Goal: Transaction & Acquisition: Purchase product/service

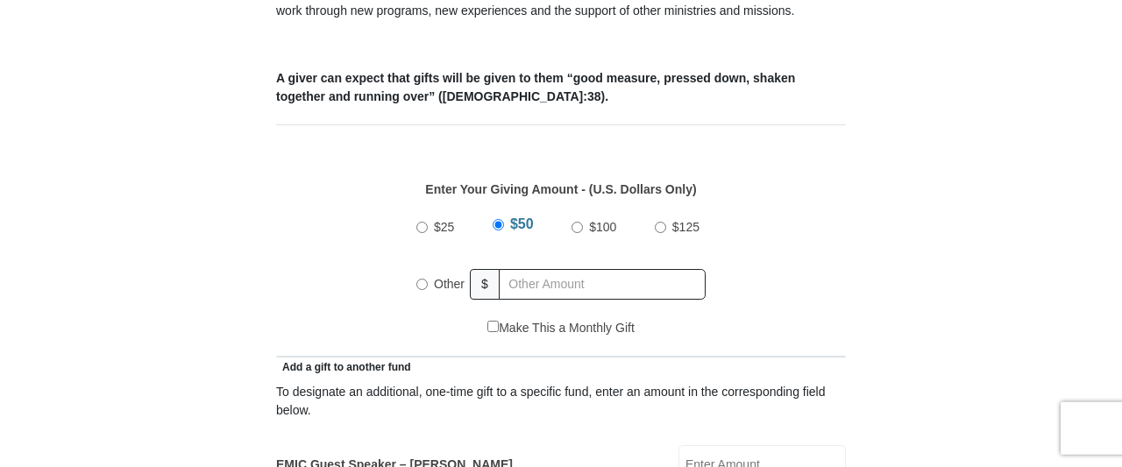
scroll to position [730, 0]
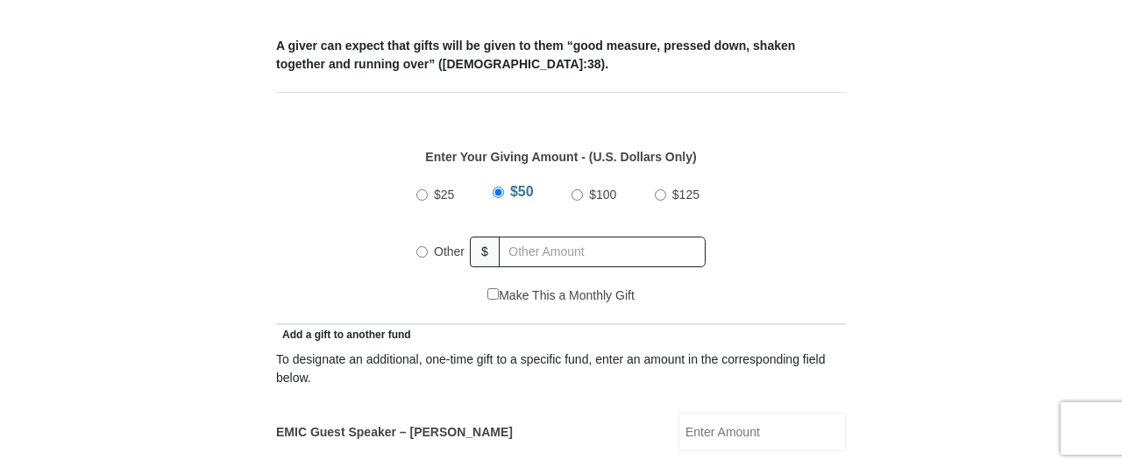
radio input "true"
click at [609, 237] on input "text" at bounding box center [605, 252] width 201 height 31
paste input "415.39"
type input "415.40"
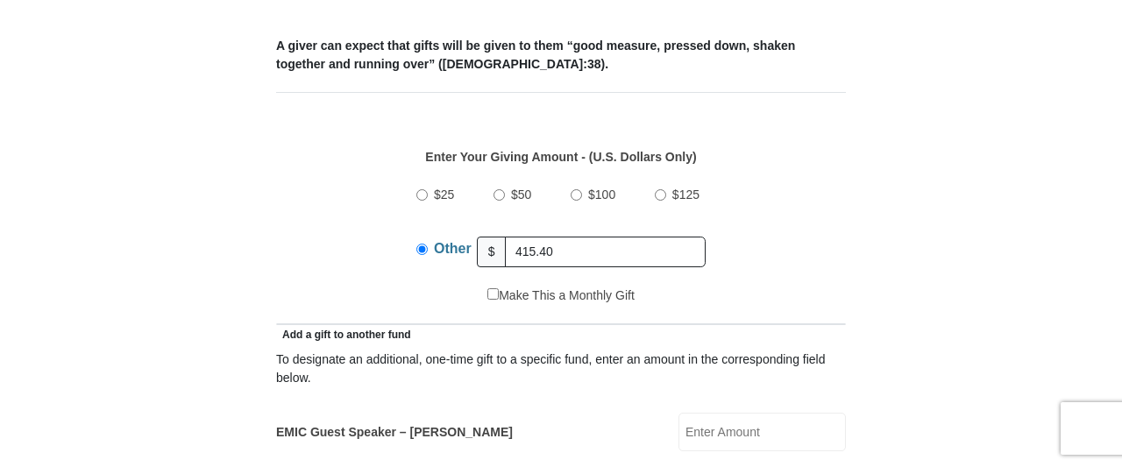
click at [774, 252] on div "$25 $50 $100 $125 Other $ 415.40" at bounding box center [562, 230] width 552 height 114
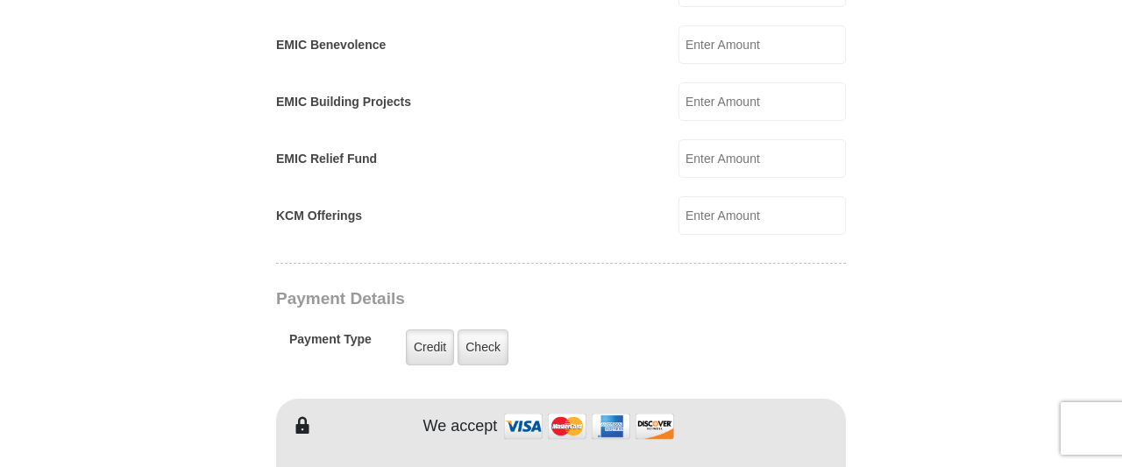
scroll to position [1277, 0]
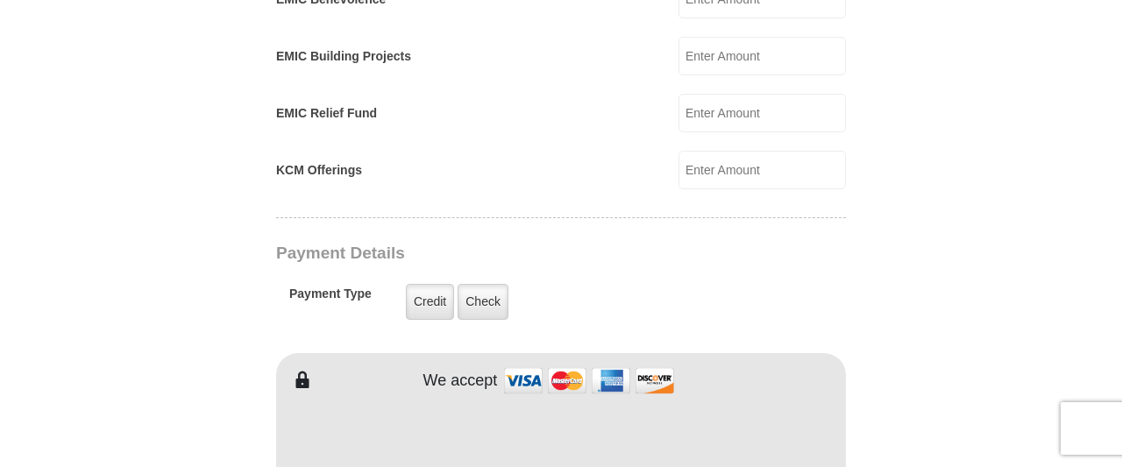
click at [923, 294] on form "Eagle Mountain International Church Online Giving Because of gifts like yours, …" at bounding box center [561, 104] width 1000 height 2622
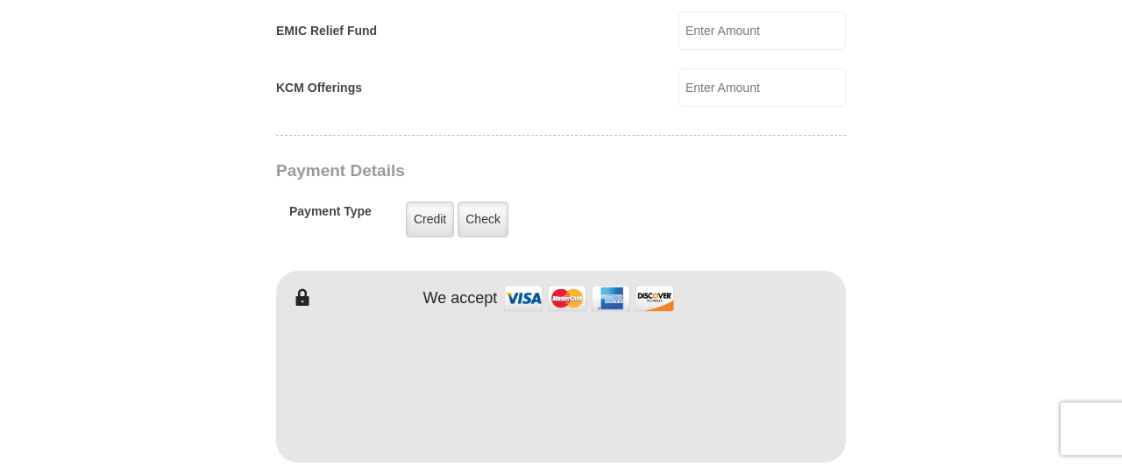
scroll to position [1368, 0]
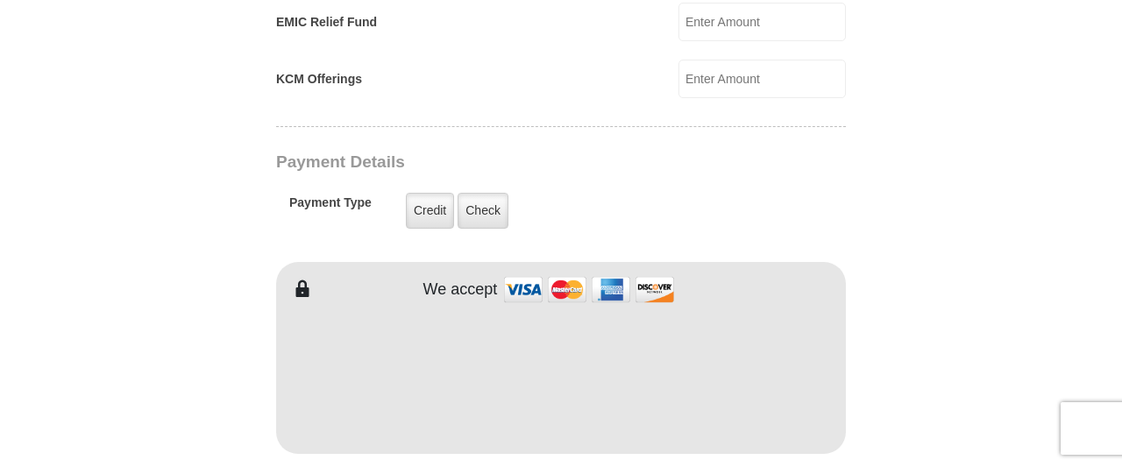
click at [965, 276] on form "Eagle Mountain International Church Online Giving Because of gifts like yours, …" at bounding box center [561, 13] width 1000 height 2622
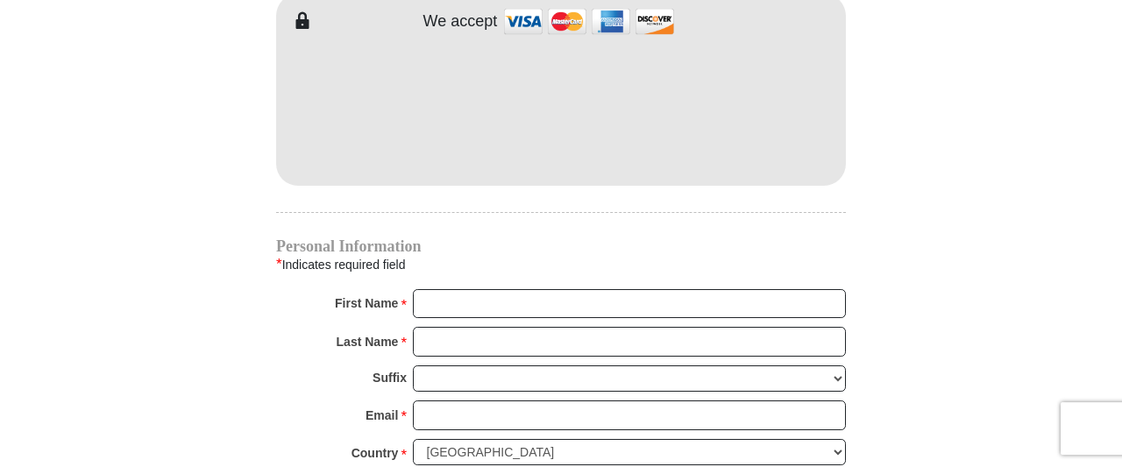
scroll to position [1641, 0]
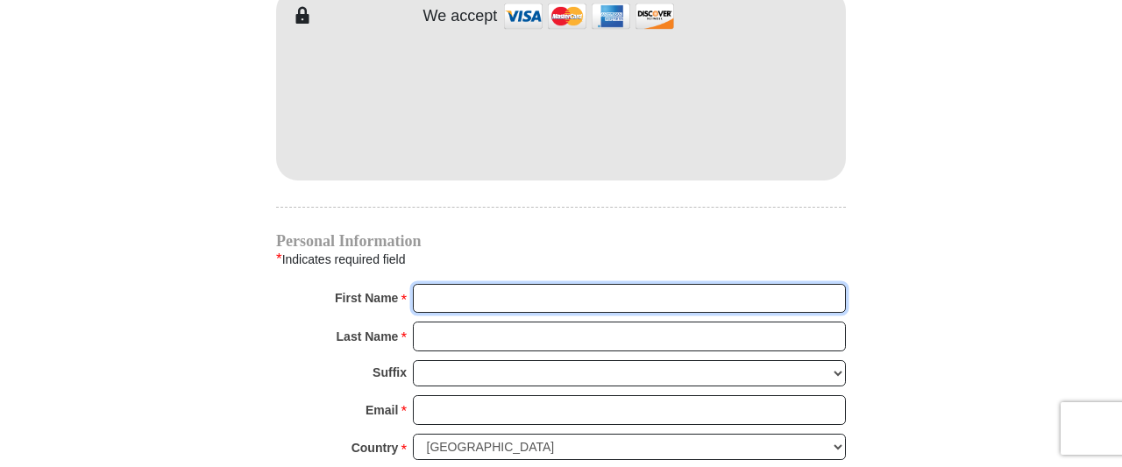
click at [538, 284] on input "First Name *" at bounding box center [629, 299] width 433 height 30
type input "d"
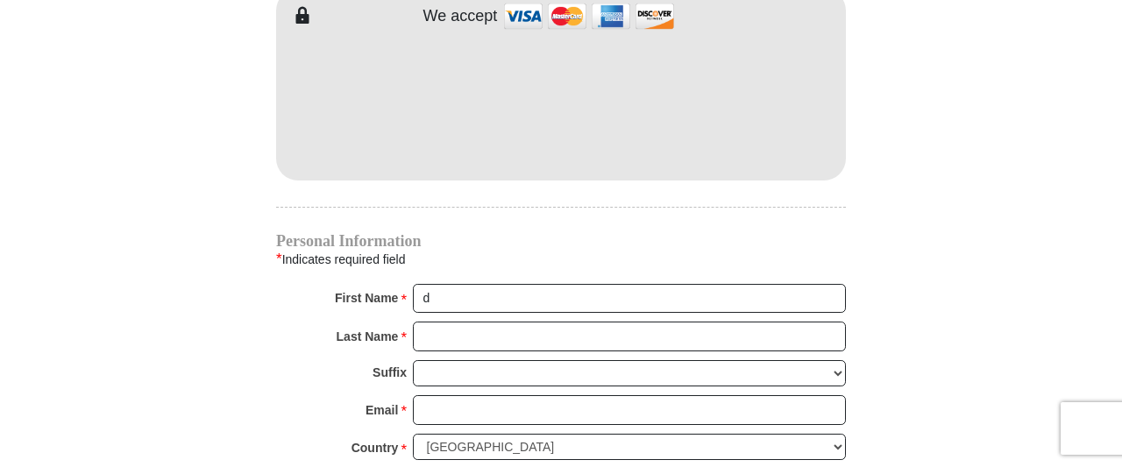
type input "1030 High Bridge R"
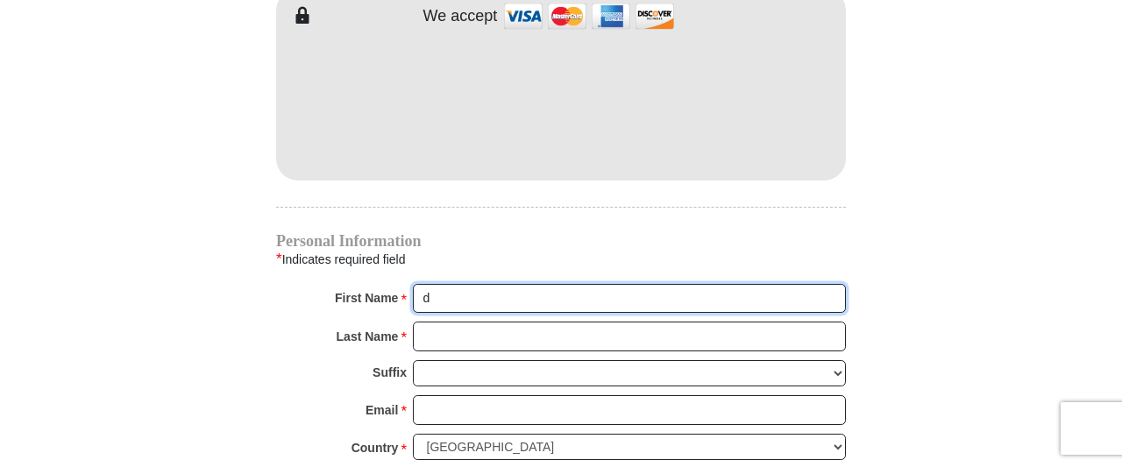
type input "D.M."
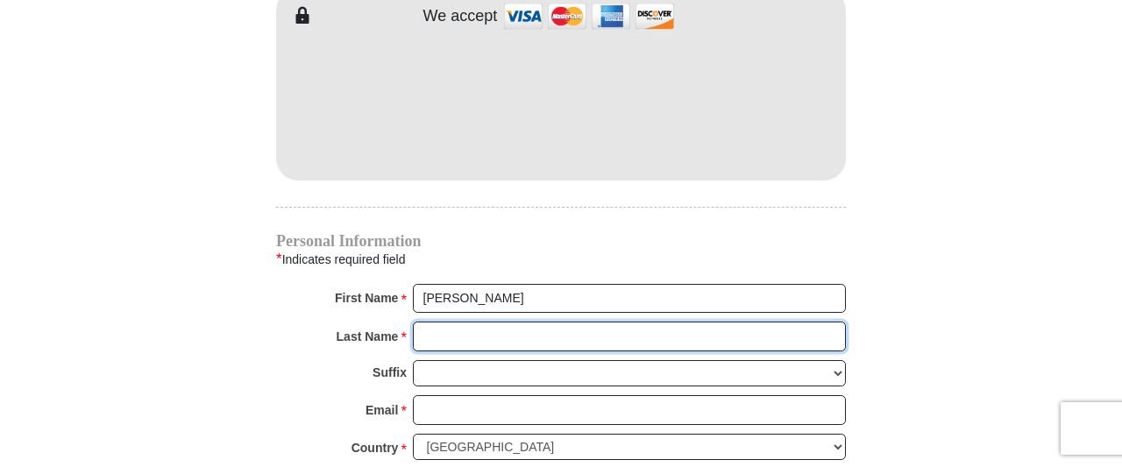
type input "Ripley"
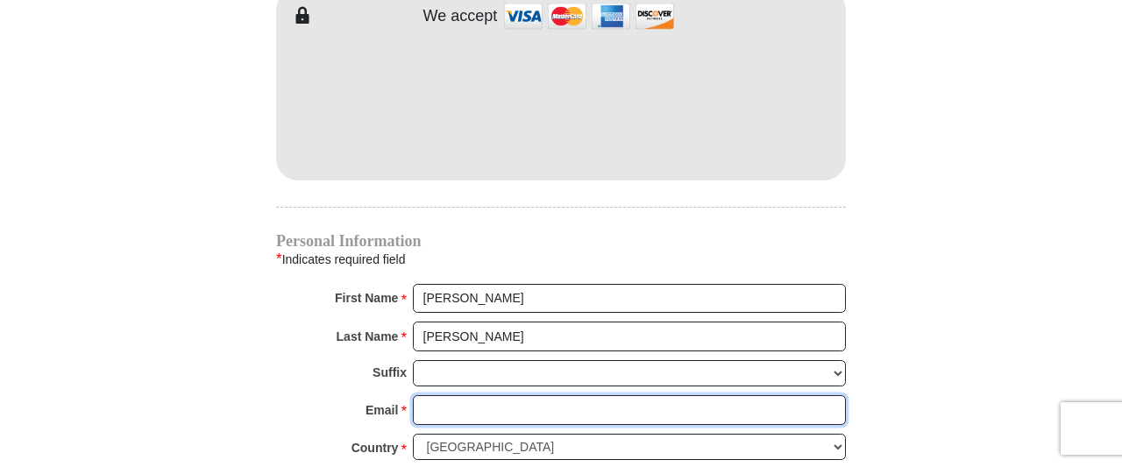
type input "ripleydm@gmail.com"
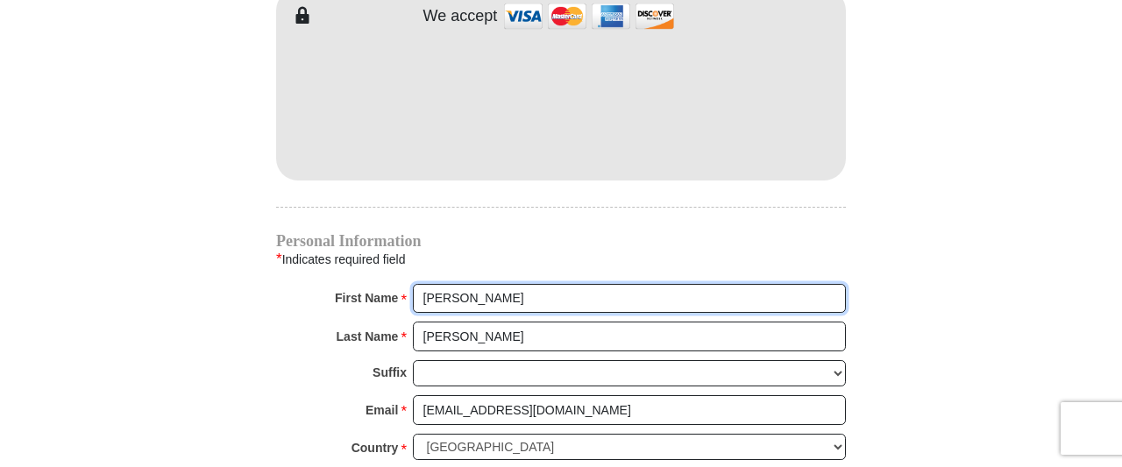
type input "1030 High Bridge R"
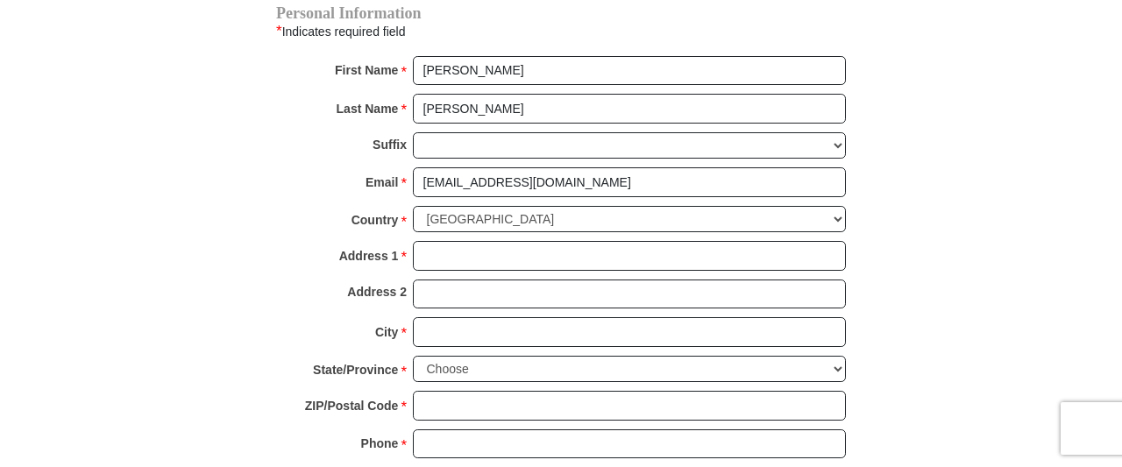
scroll to position [1915, 0]
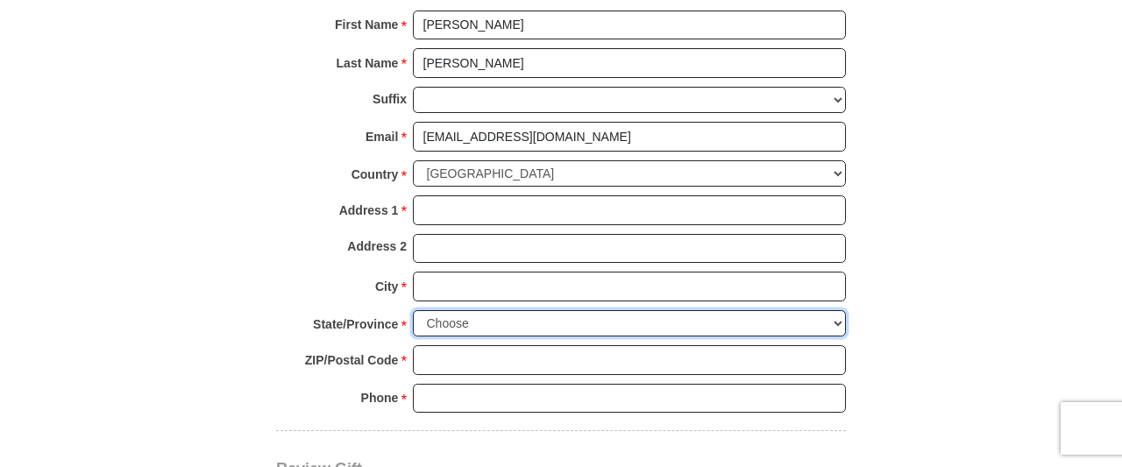
click at [413, 310] on select "Choose Alabama Alaska American Samoa Arizona Arkansas Armed Forces Americas Arm…" at bounding box center [629, 323] width 433 height 27
select select "KY"
click option "Kentucky" at bounding box center [0, 0] width 0 height 0
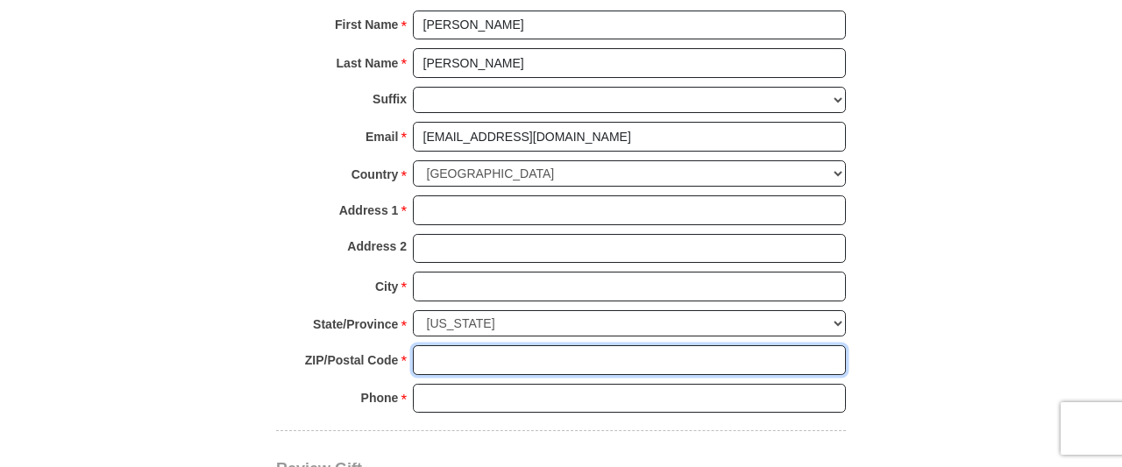
click at [630, 345] on input "ZIP/Postal Code *" at bounding box center [629, 360] width 433 height 30
type input "40390"
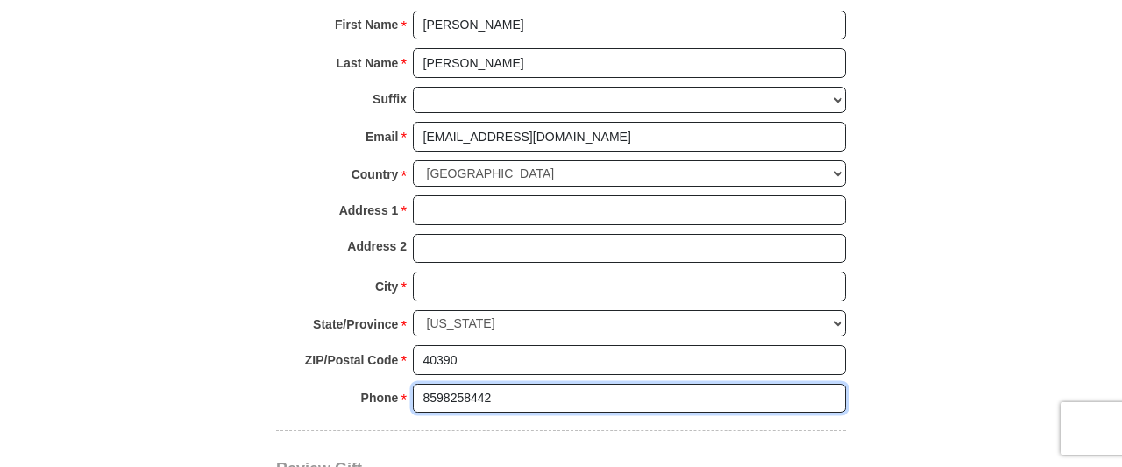
type input "8598258442"
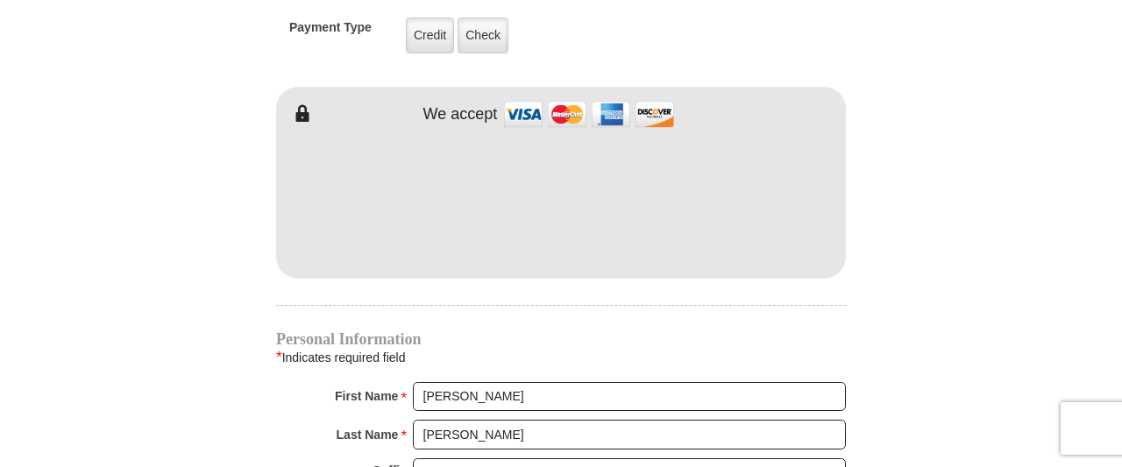
scroll to position [1534, 0]
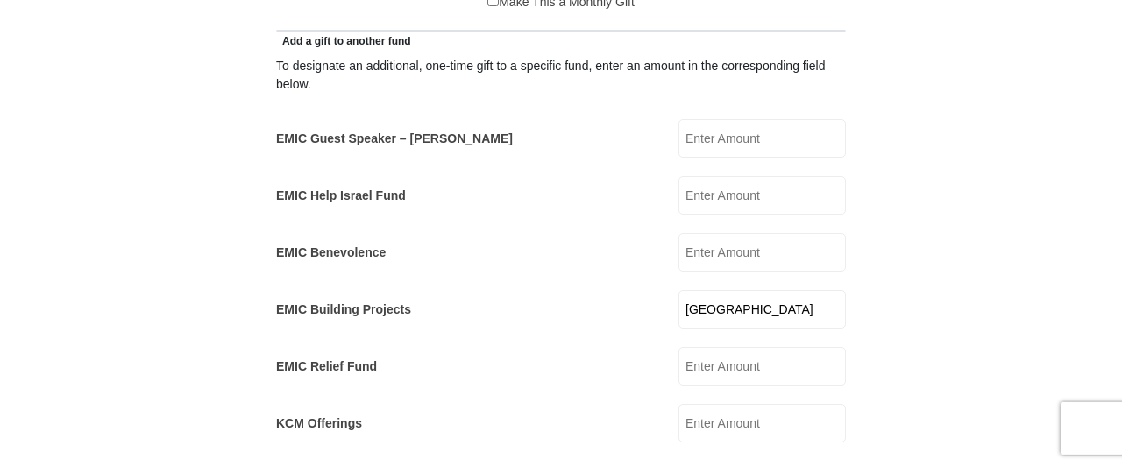
scroll to position [1033, 0]
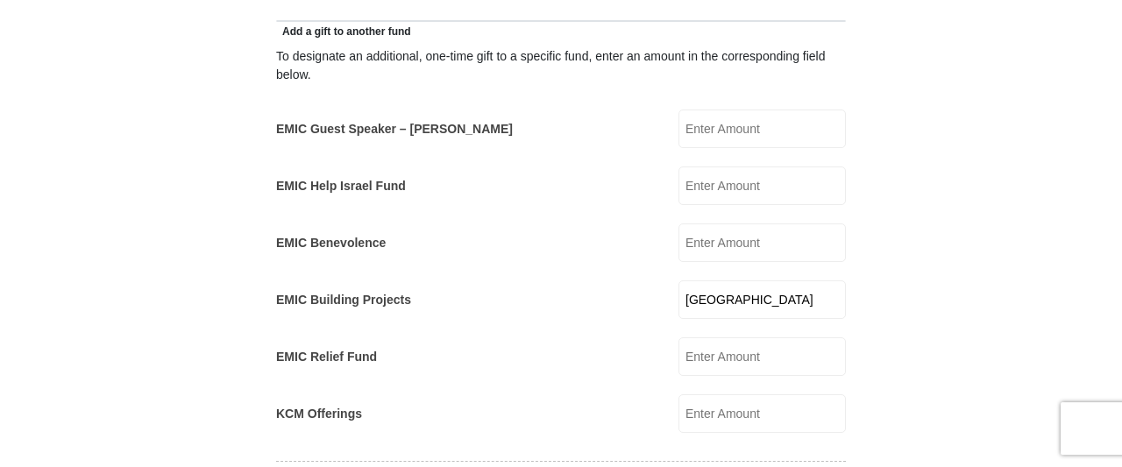
click at [824, 281] on input "1030 High Bridge R" at bounding box center [762, 300] width 167 height 39
click at [915, 263] on form "Eagle Mountain International Church Online Giving Because of gifts like yours, …" at bounding box center [561, 348] width 1000 height 2622
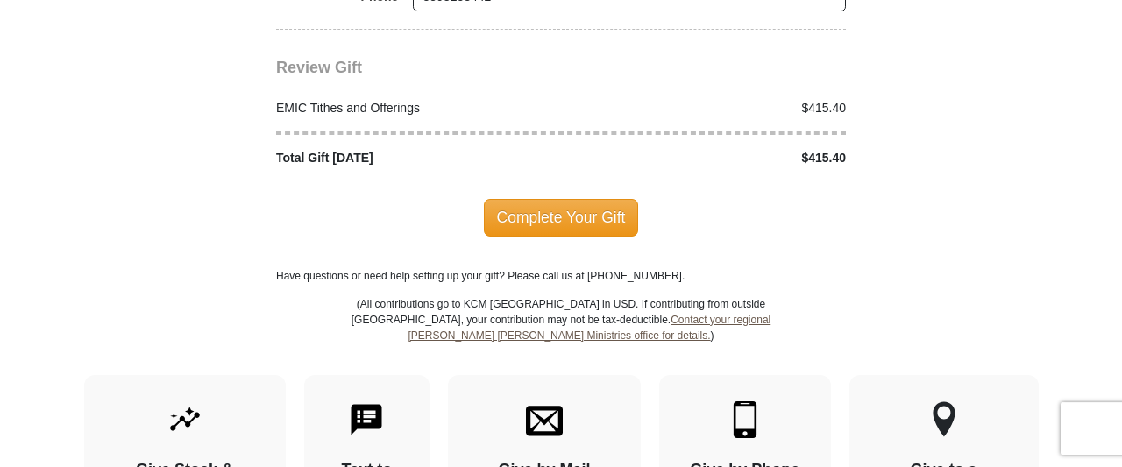
scroll to position [2312, 0]
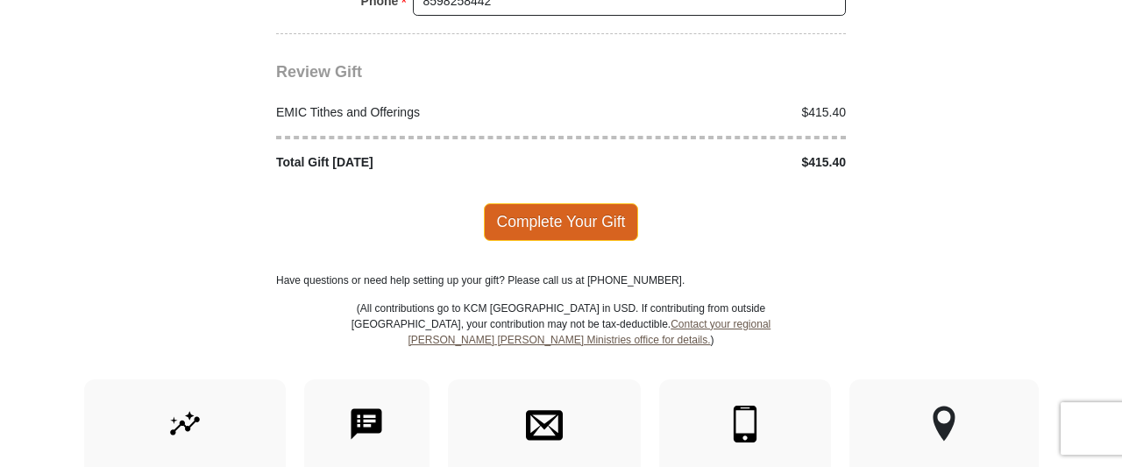
click at [562, 203] on span "Complete Your Gift" at bounding box center [561, 221] width 155 height 37
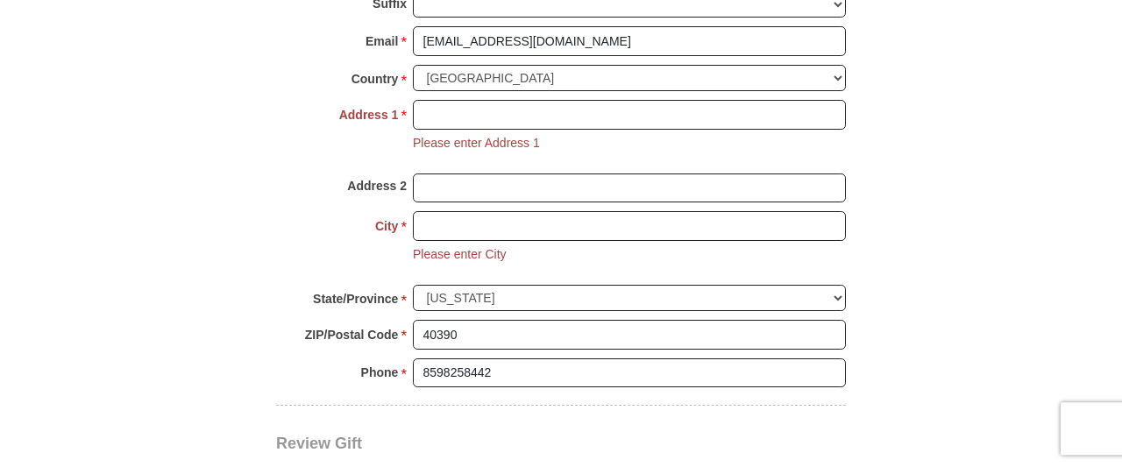
scroll to position [2015, 0]
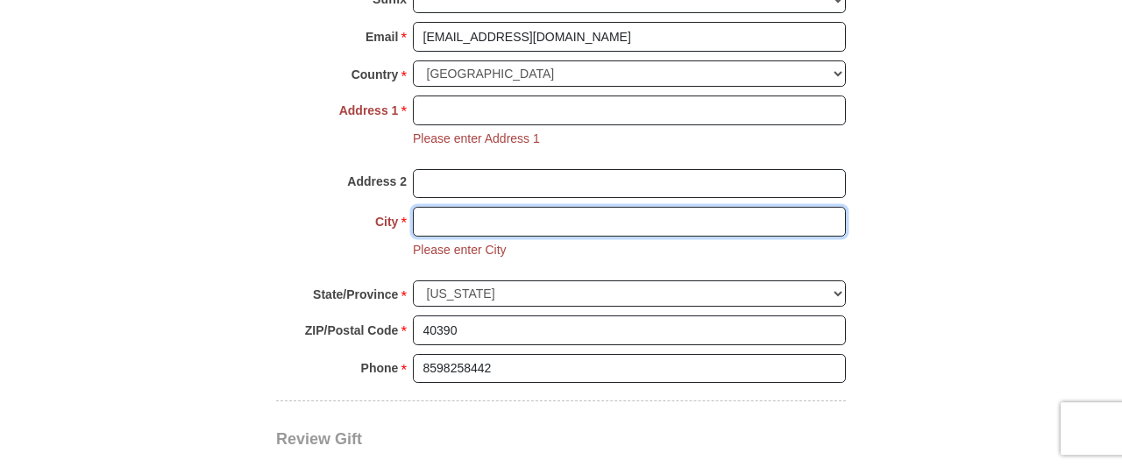
click at [501, 207] on input "City *" at bounding box center [629, 222] width 433 height 30
type input "Wilmore"
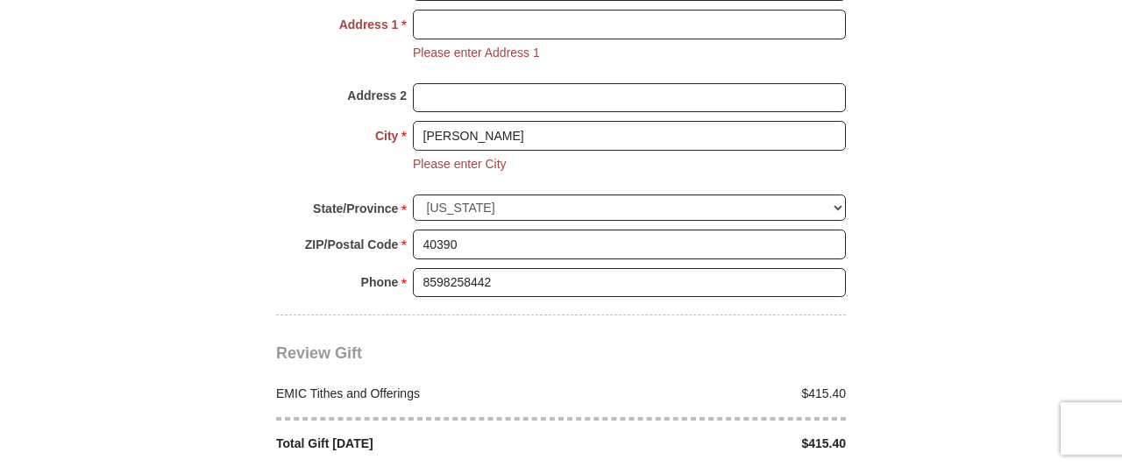
scroll to position [2106, 0]
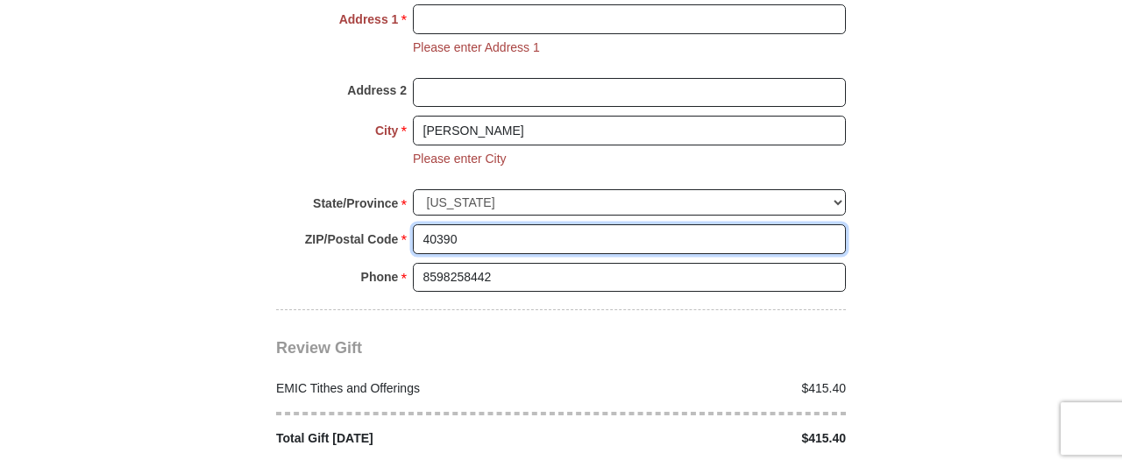
click at [734, 224] on input "40390" at bounding box center [629, 239] width 433 height 30
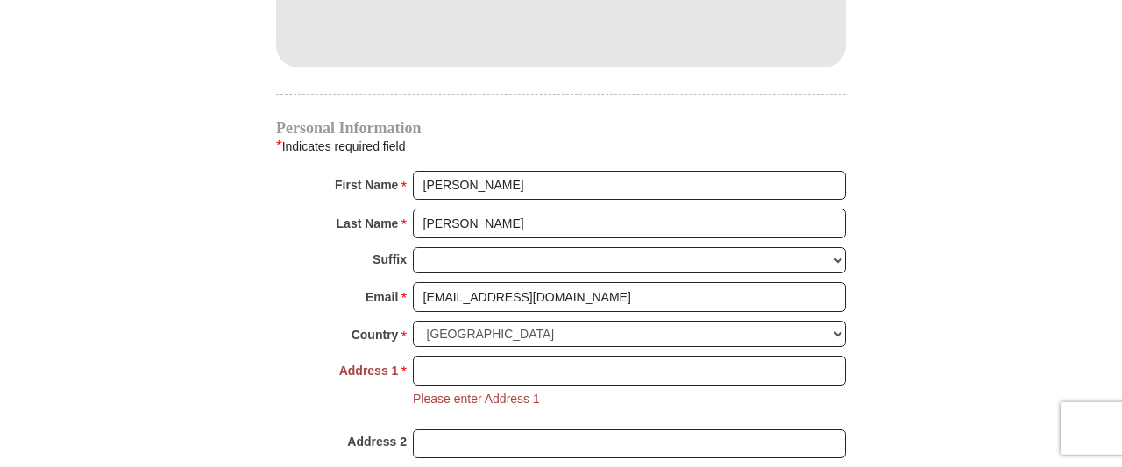
scroll to position [1759, 0]
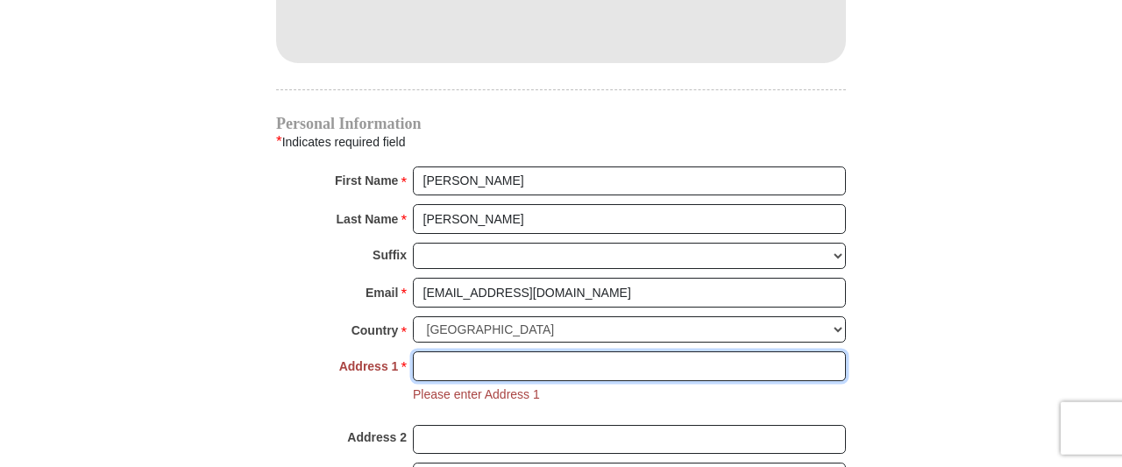
click at [505, 352] on input "Address 1 *" at bounding box center [629, 367] width 433 height 30
click at [505, 352] on input "1030 High Bridge Rd" at bounding box center [629, 367] width 433 height 30
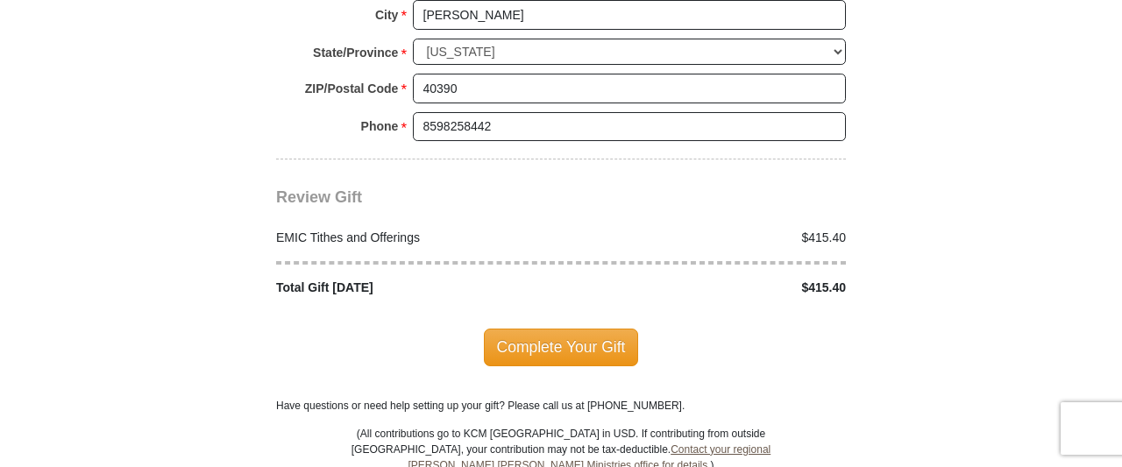
scroll to position [2234, 0]
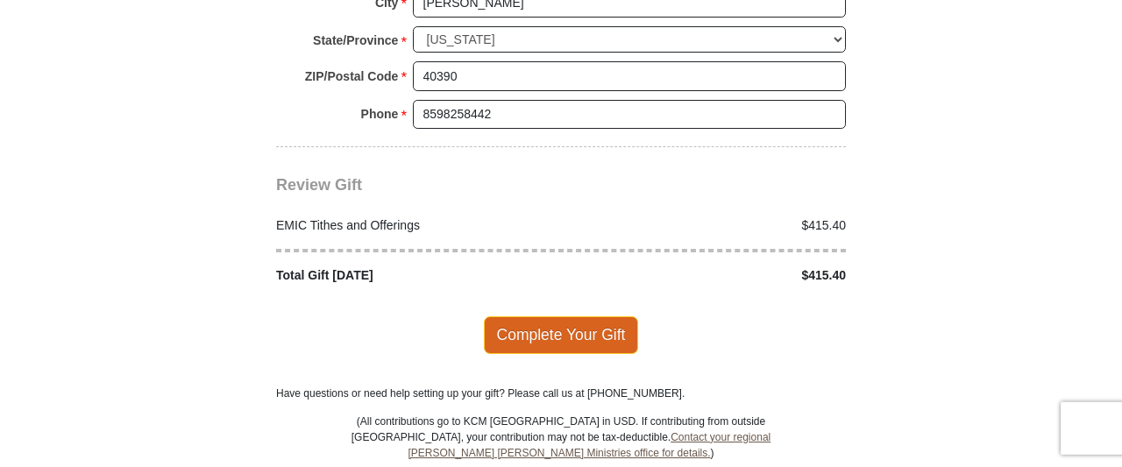
type input "1030 High Bridge Rd"
click at [517, 317] on span "Complete Your Gift" at bounding box center [561, 335] width 155 height 37
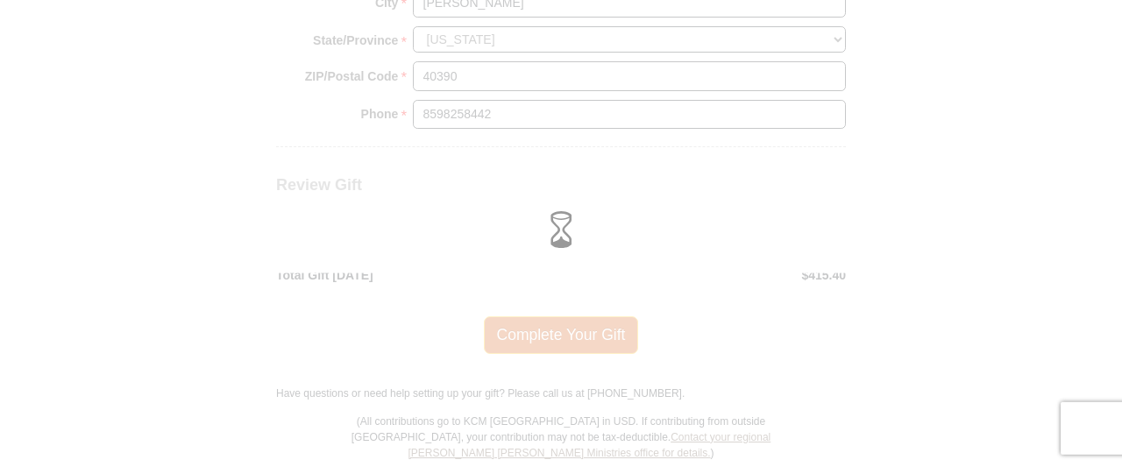
scroll to position [2199, 0]
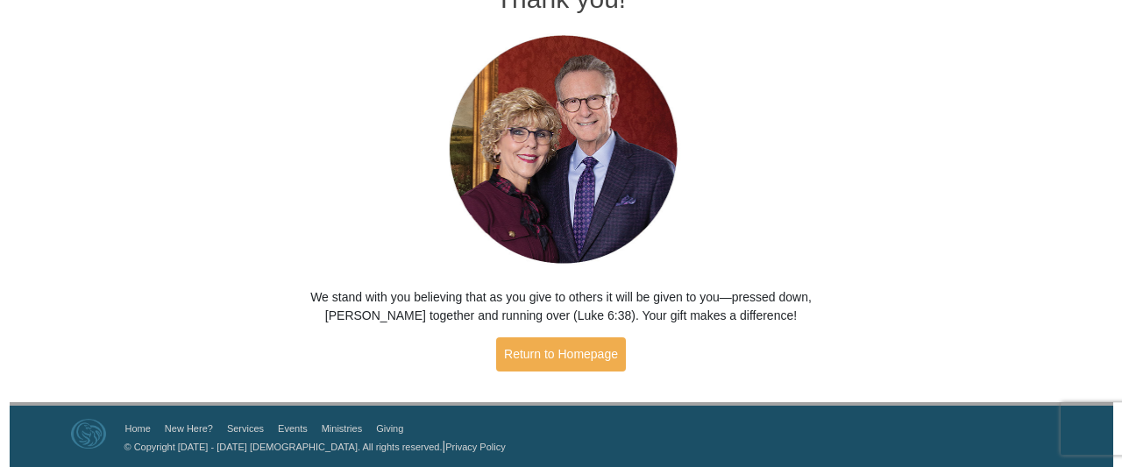
scroll to position [113, 0]
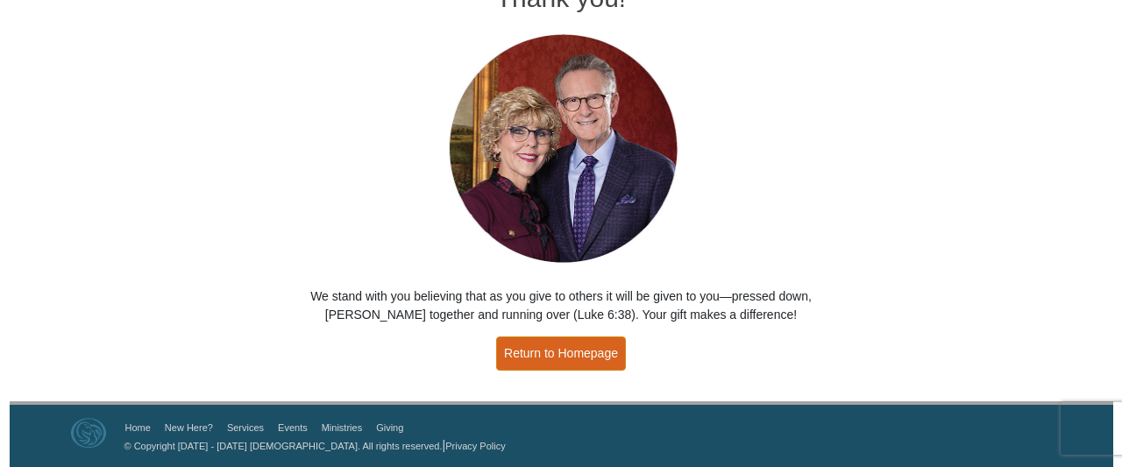
click at [576, 357] on link "Return to Homepage" at bounding box center [561, 354] width 130 height 34
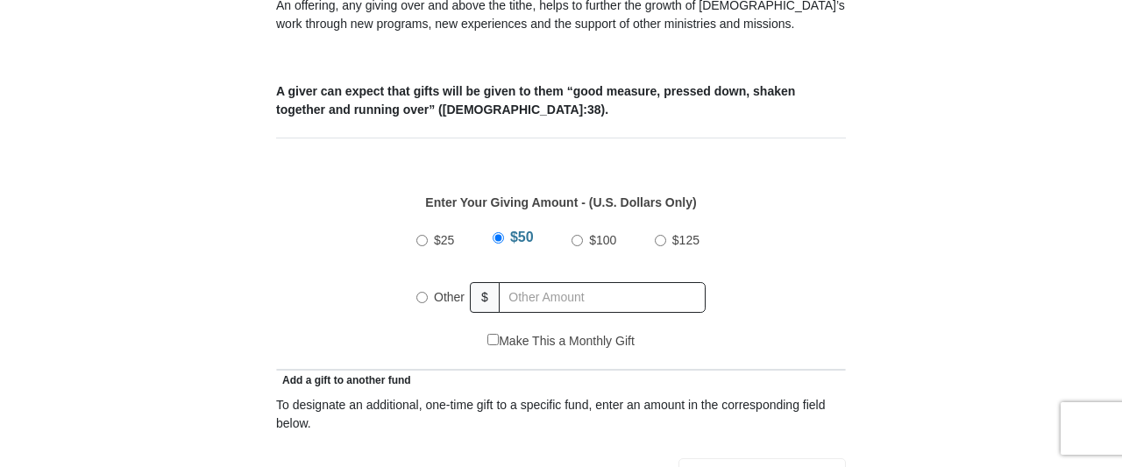
scroll to position [730, 0]
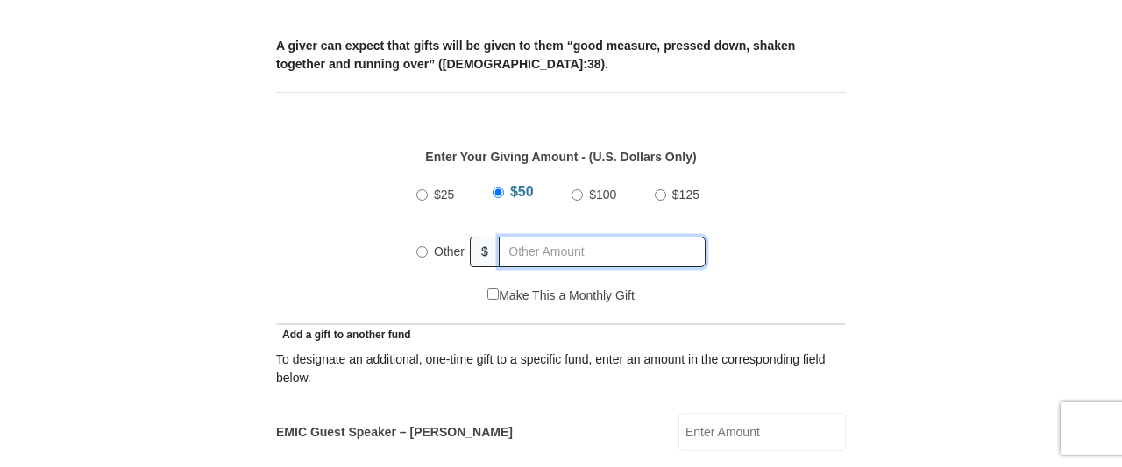
radio input "true"
click at [617, 237] on input "text" at bounding box center [605, 252] width 201 height 31
type input "415.39"
click at [837, 219] on div "Enter Your Giving Amount - (U.S. Dollars Only) Amount must be a valid number Th…" at bounding box center [561, 208] width 570 height 157
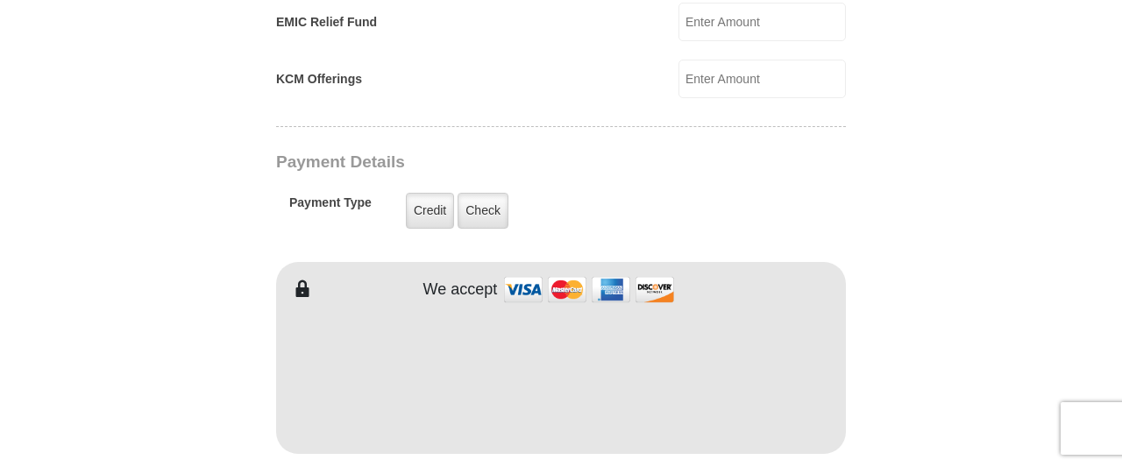
scroll to position [1413, 0]
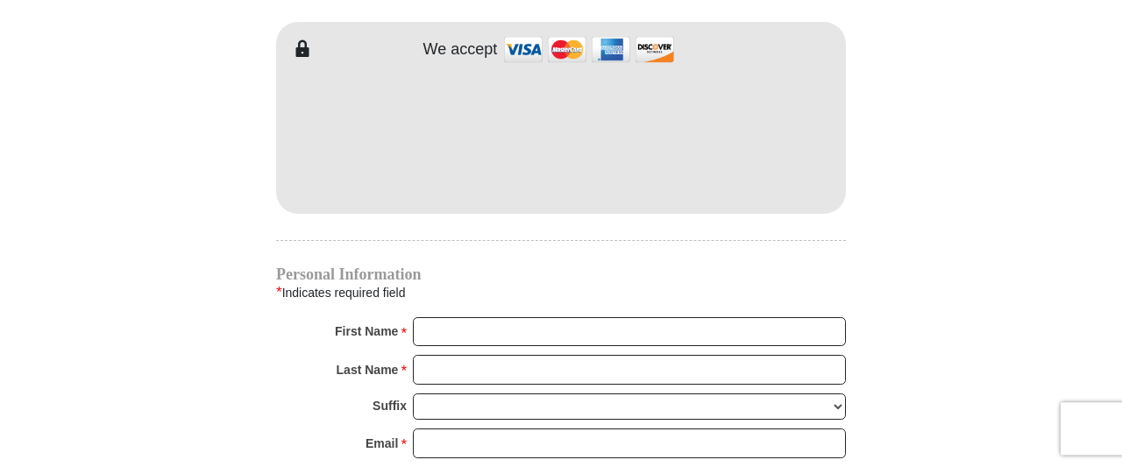
scroll to position [1641, 0]
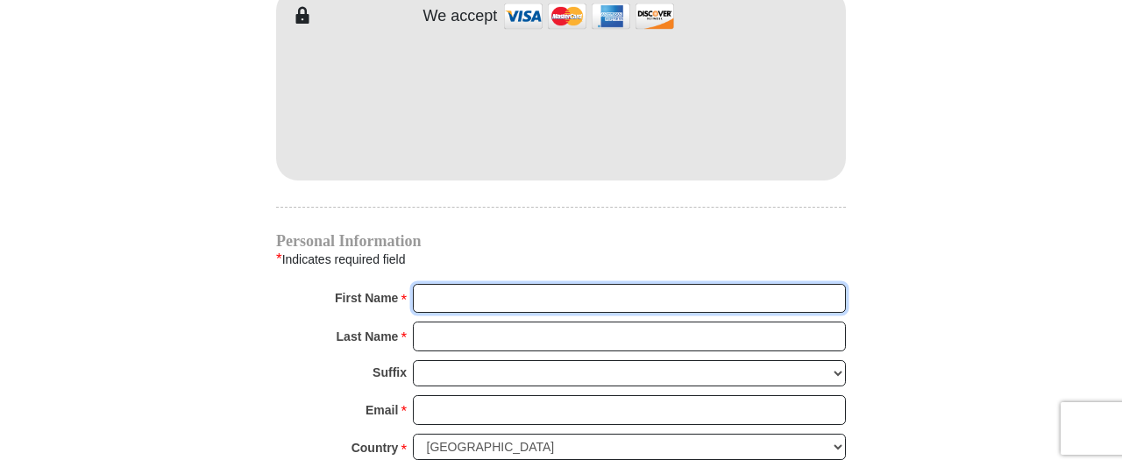
click at [536, 284] on input "First Name *" at bounding box center [629, 299] width 433 height 30
type input "d"
type input "D.M."
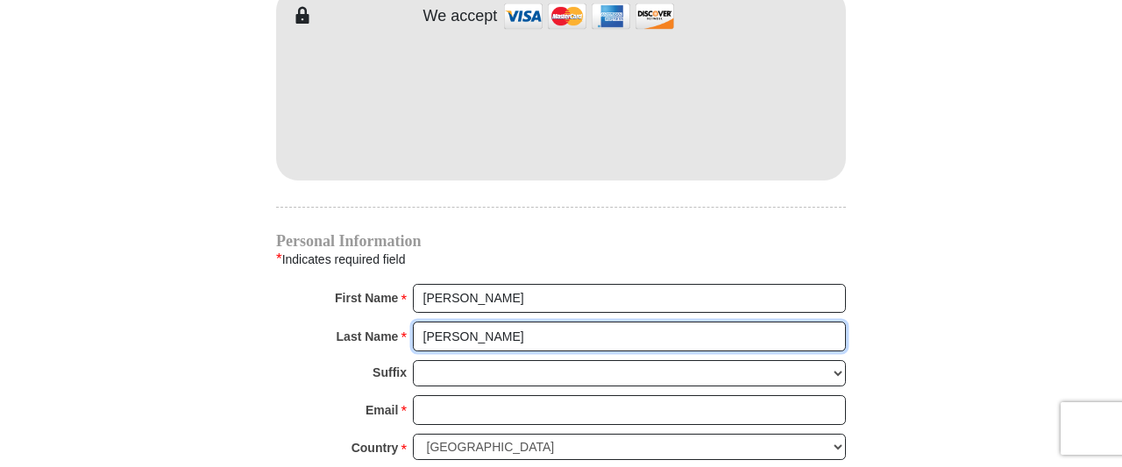
type input "Ripley"
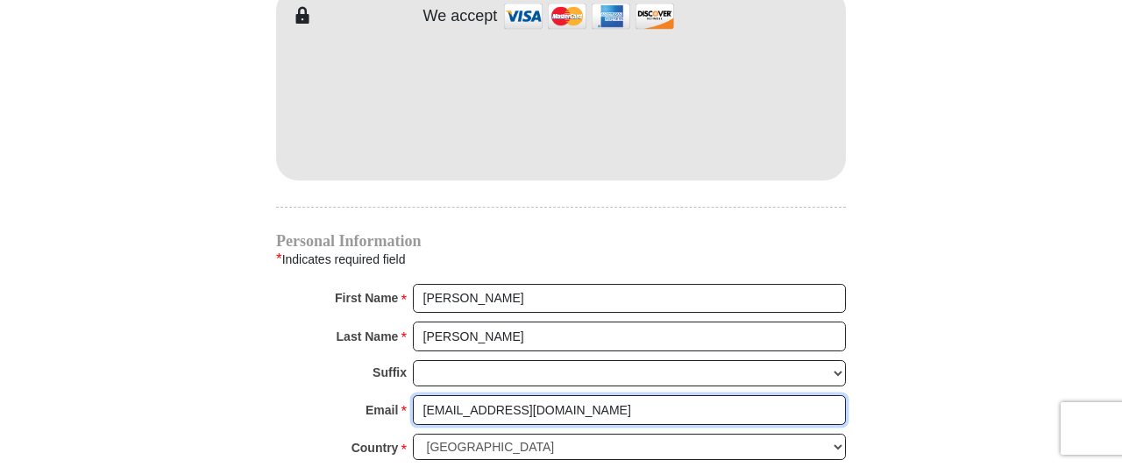
type input "ripleydm@gmail.com"
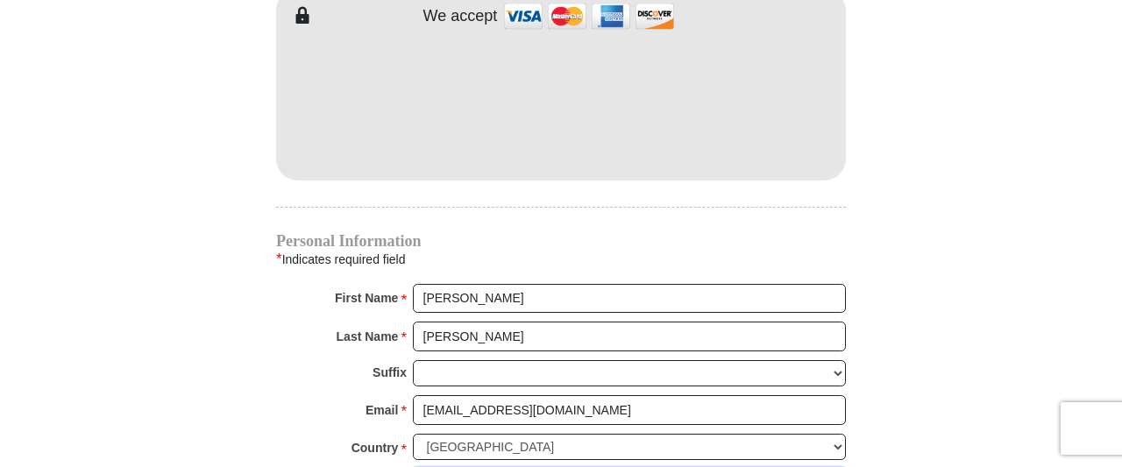
type input "1030 High Bridge Rd"
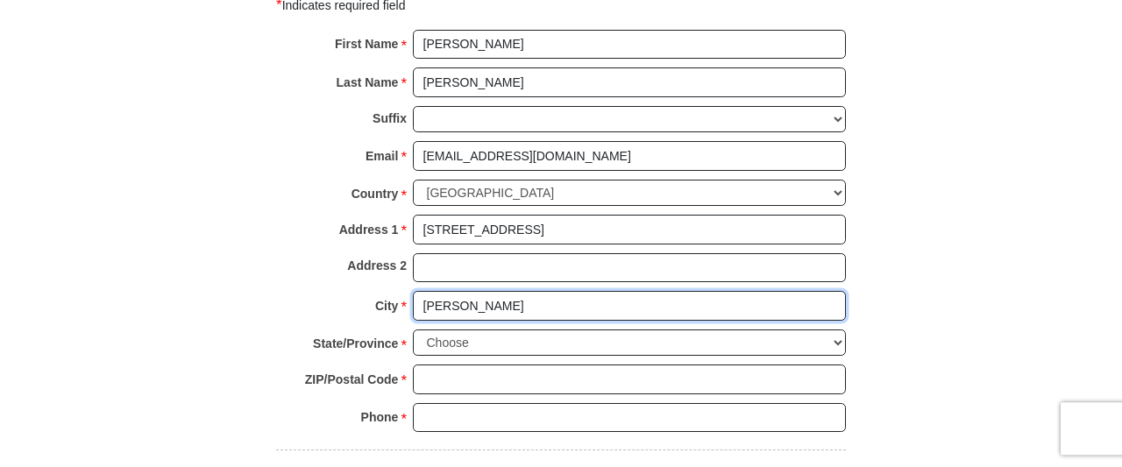
type input "Wilmore"
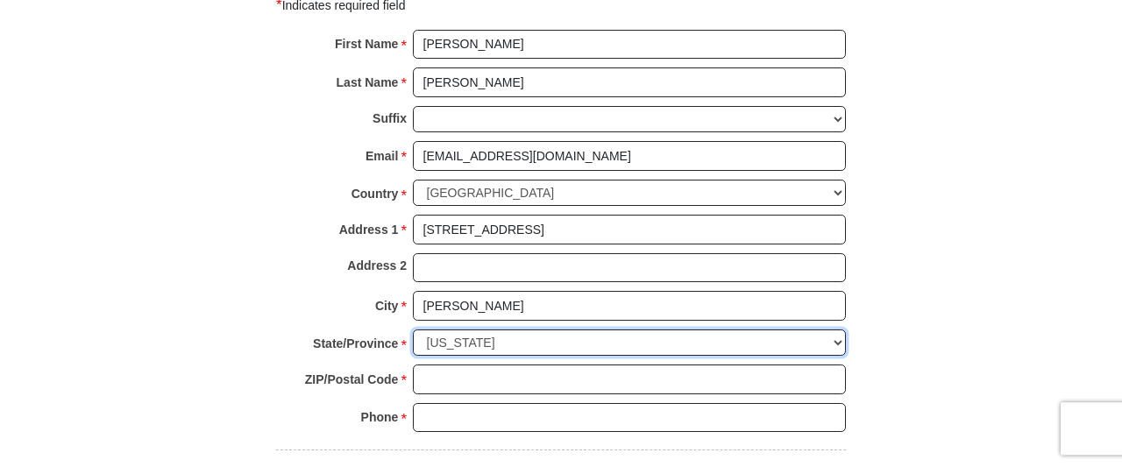
select select "KY"
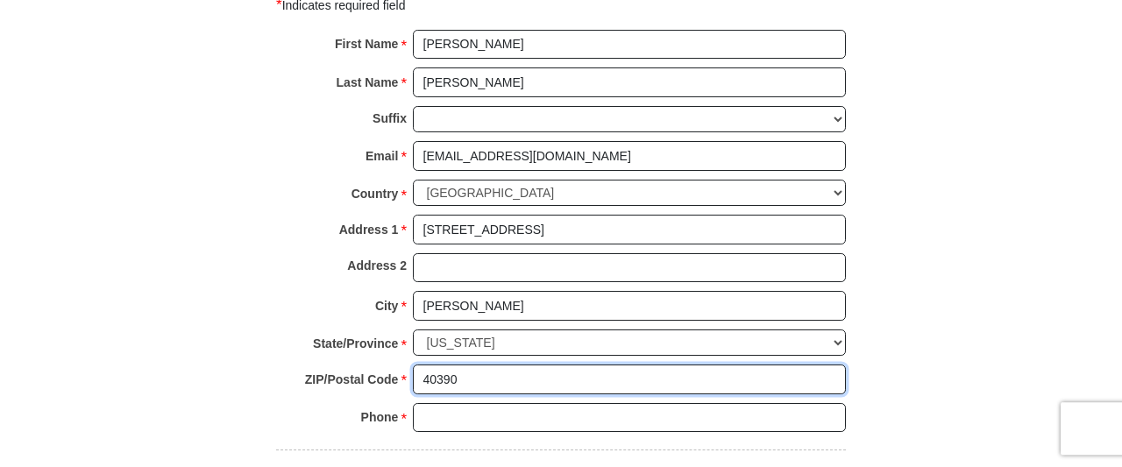
type input "40390"
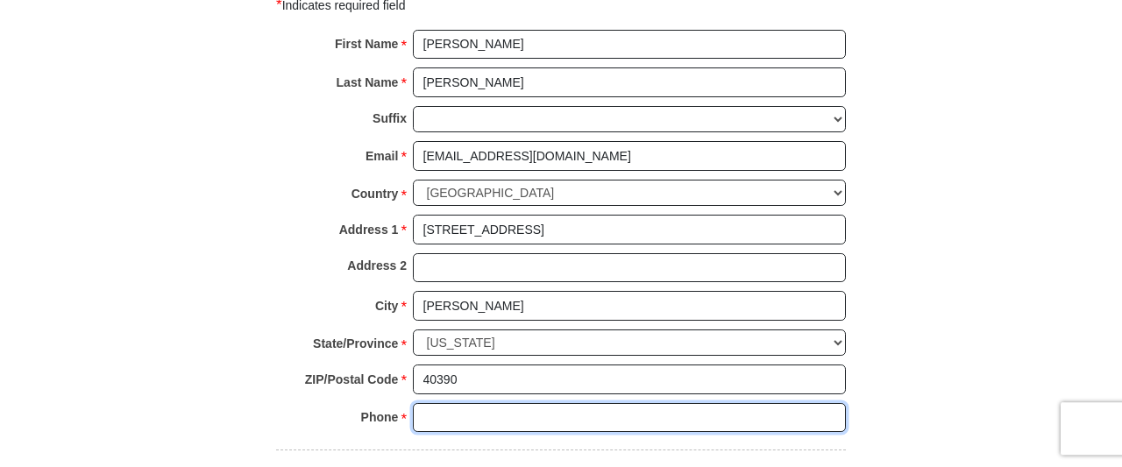
type input "8"
paste input "8598258442"
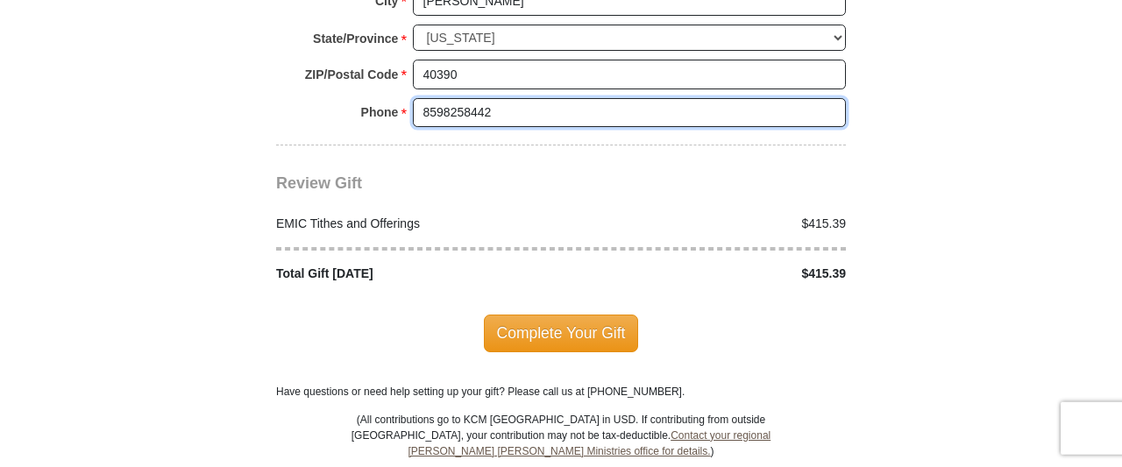
scroll to position [2210, 0]
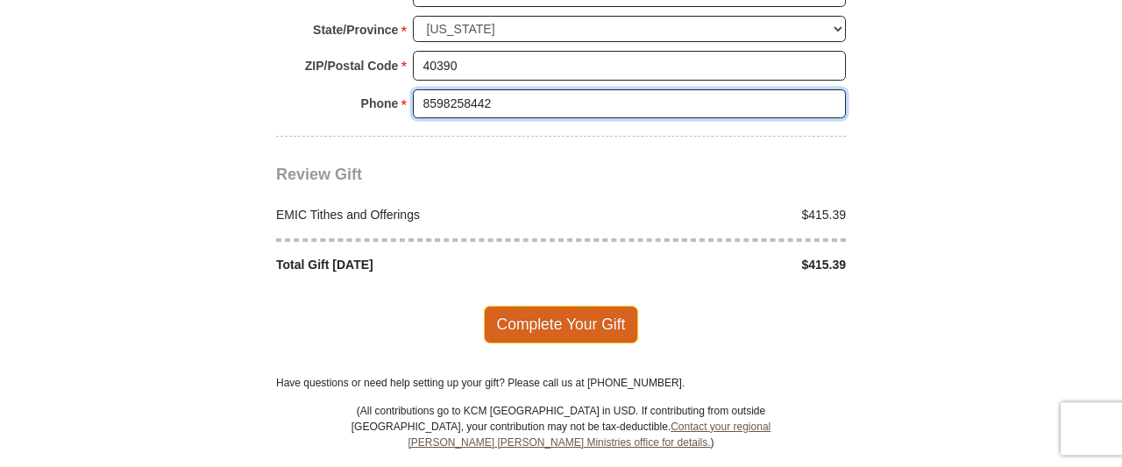
type input "8598258442"
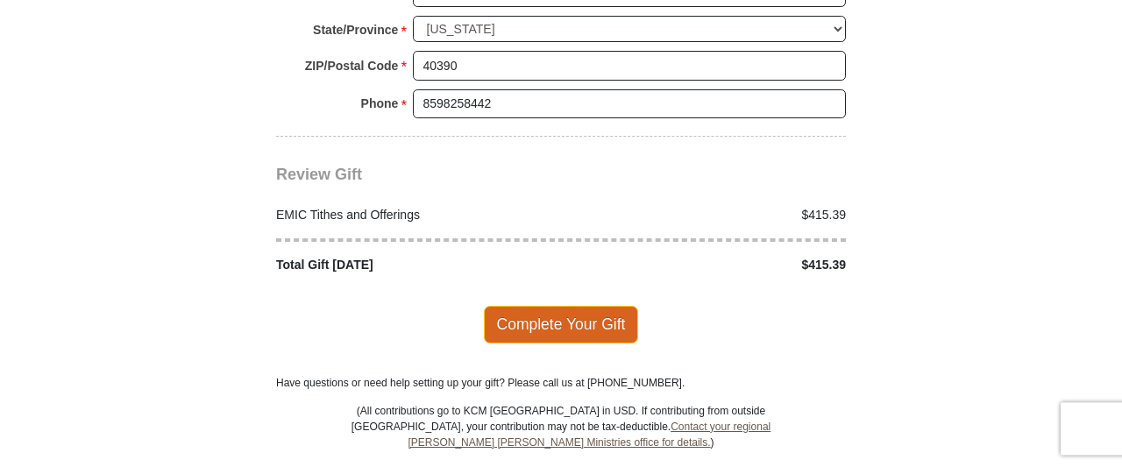
click at [595, 306] on span "Complete Your Gift" at bounding box center [561, 324] width 155 height 37
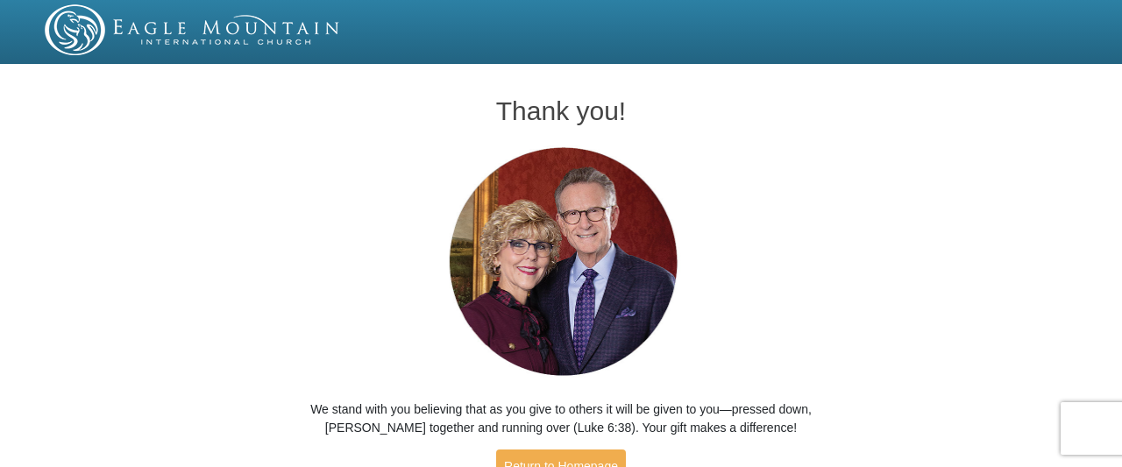
click at [980, 359] on div "Thank you! We stand with you believing that as you give to others it will be gi…" at bounding box center [561, 292] width 1122 height 445
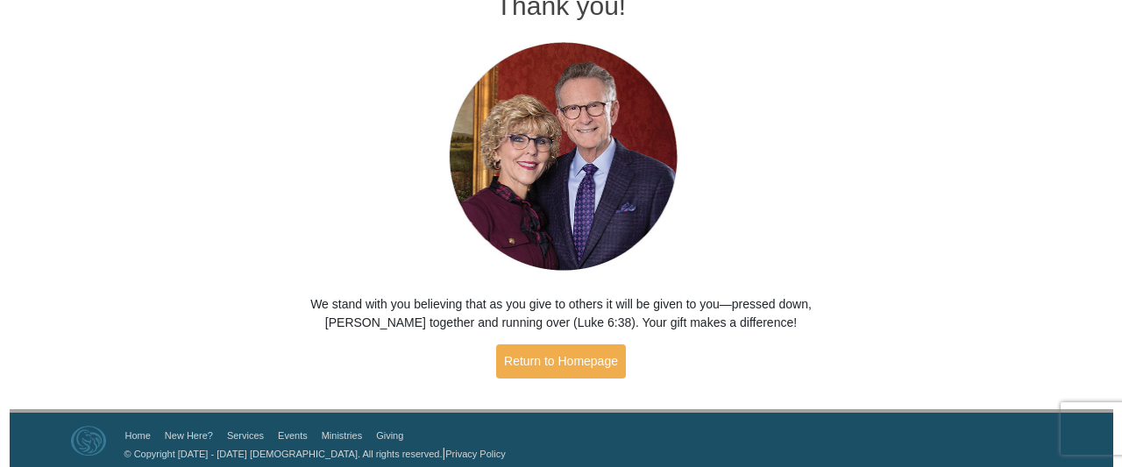
scroll to position [113, 0]
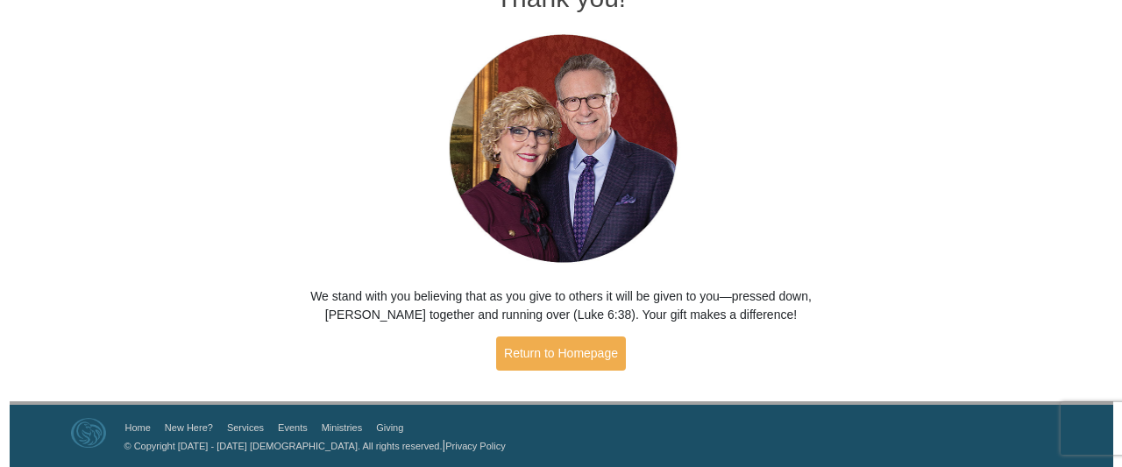
click at [897, 167] on div "Thank you! We stand with you believing that as you give to others it will be gi…" at bounding box center [561, 179] width 1122 height 445
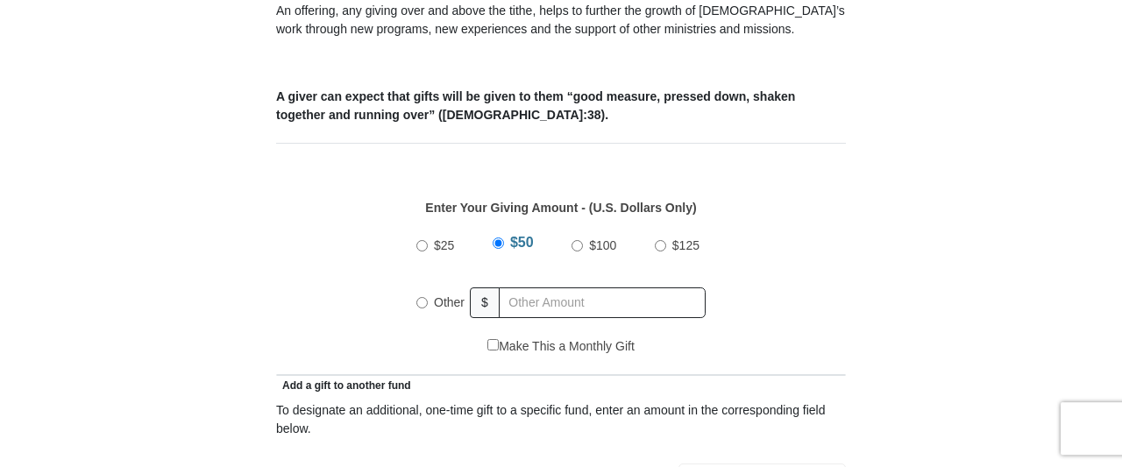
scroll to position [684, 0]
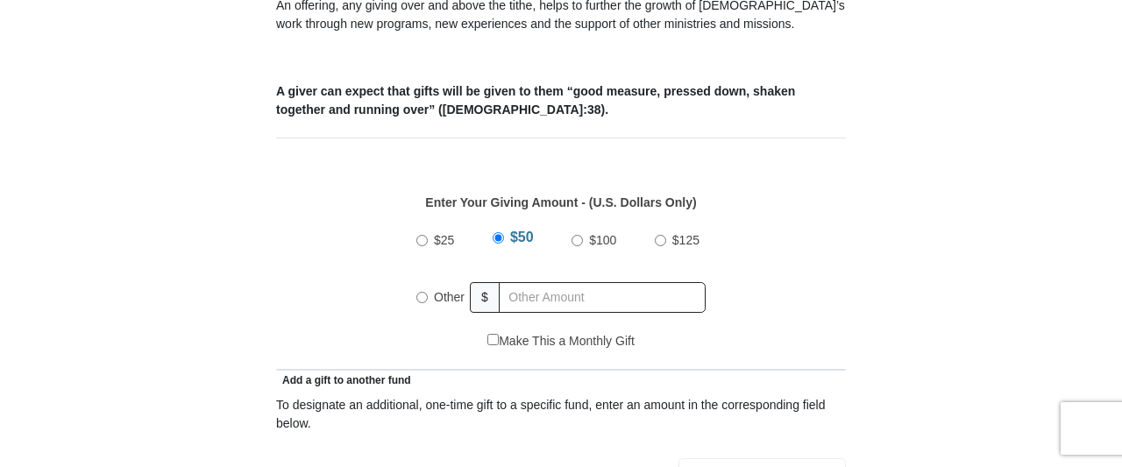
click at [424, 292] on input "Other" at bounding box center [421, 297] width 11 height 11
radio input "true"
click at [339, 281] on div "$25 $50 $100 $125 Other $" at bounding box center [562, 275] width 552 height 114
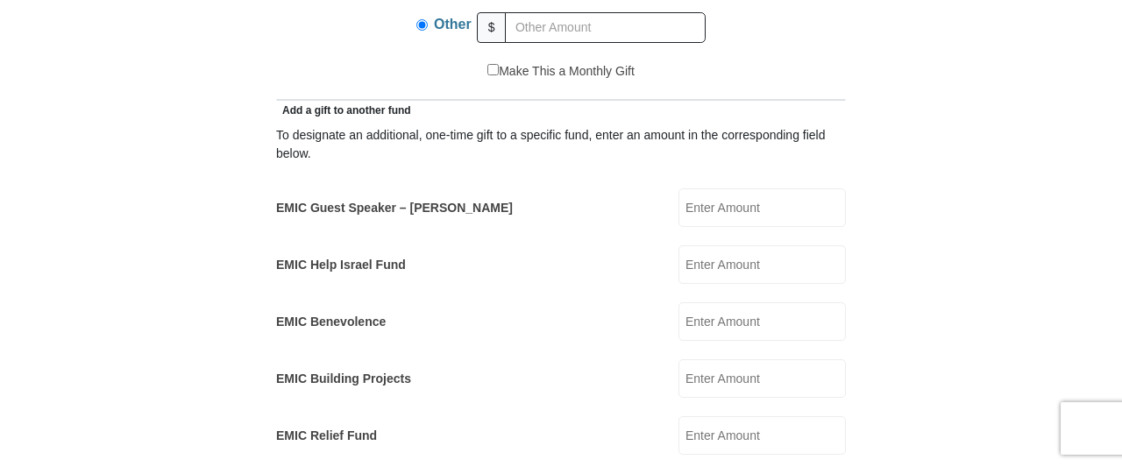
scroll to position [958, 0]
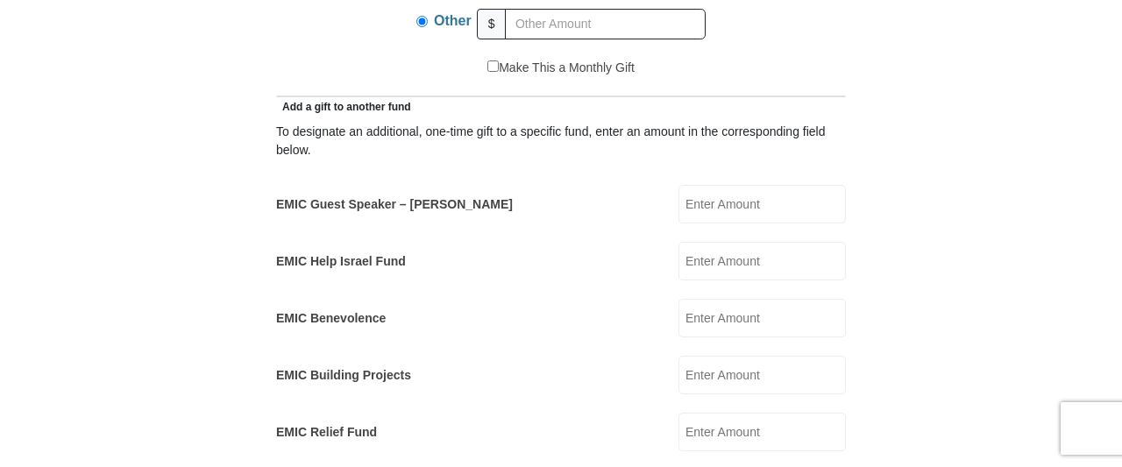
click at [698, 244] on input "EMIC Help Israel Fund" at bounding box center [762, 261] width 167 height 39
type input "600.40"
click at [967, 248] on form "Eagle Mountain International Church Online Giving Because of gifts like yours, …" at bounding box center [561, 438] width 1000 height 2651
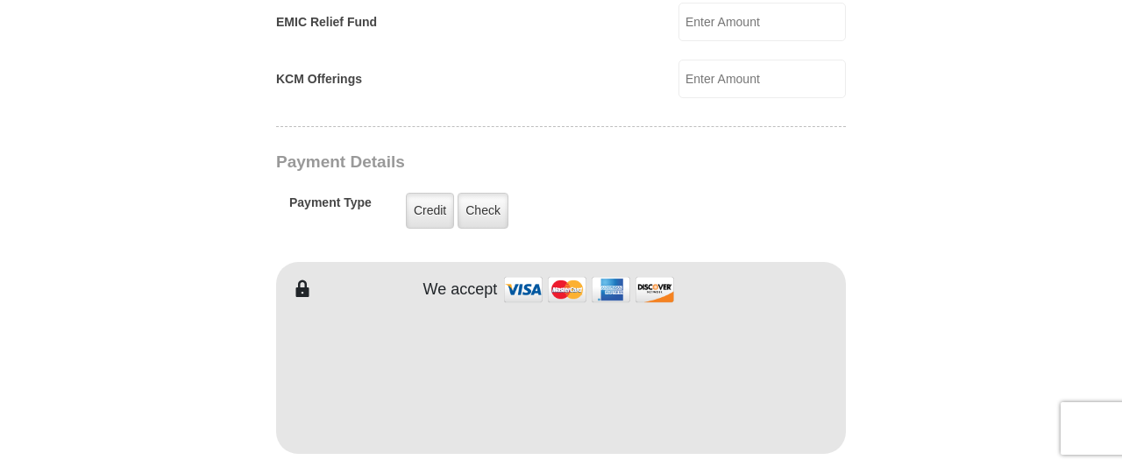
scroll to position [1413, 0]
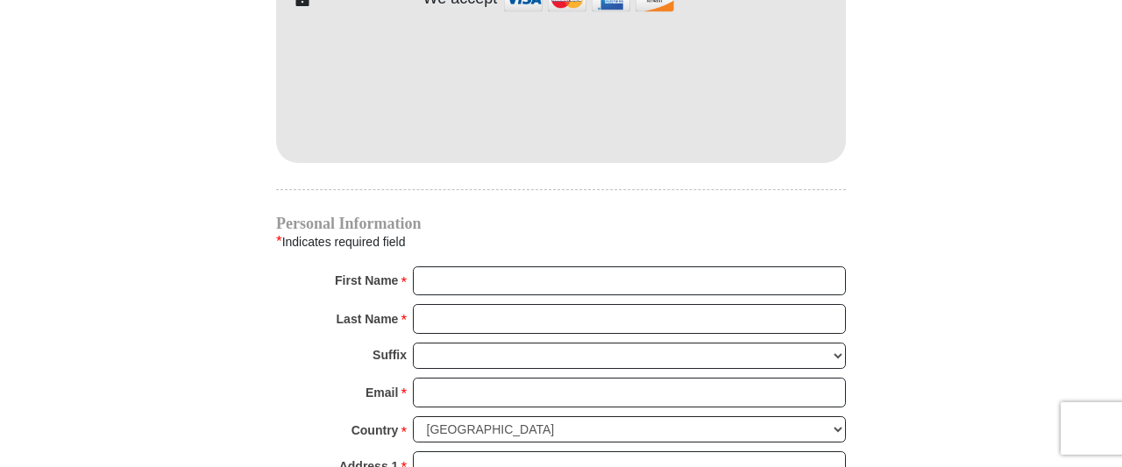
scroll to position [1687, 0]
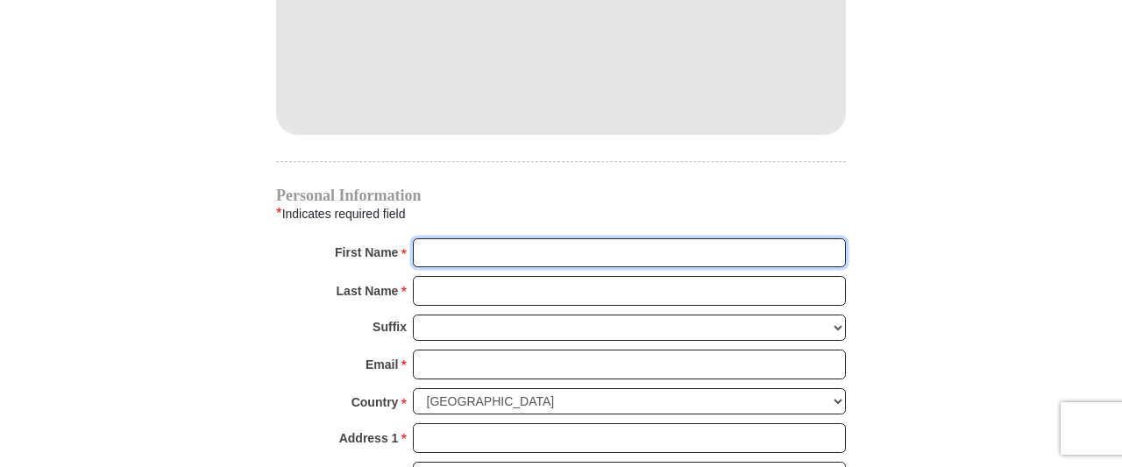
click at [609, 238] on input "First Name *" at bounding box center [629, 253] width 433 height 30
type input "D.M."
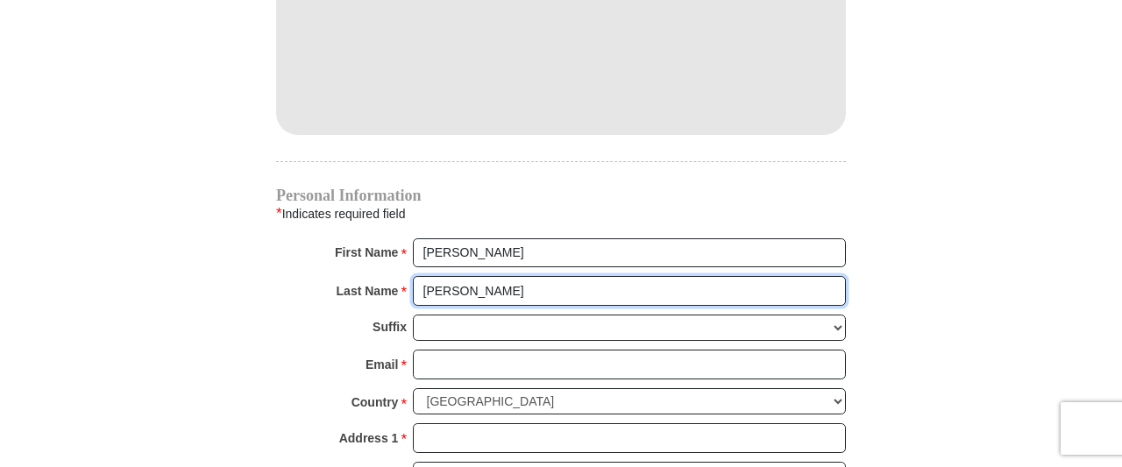
type input "Ripley"
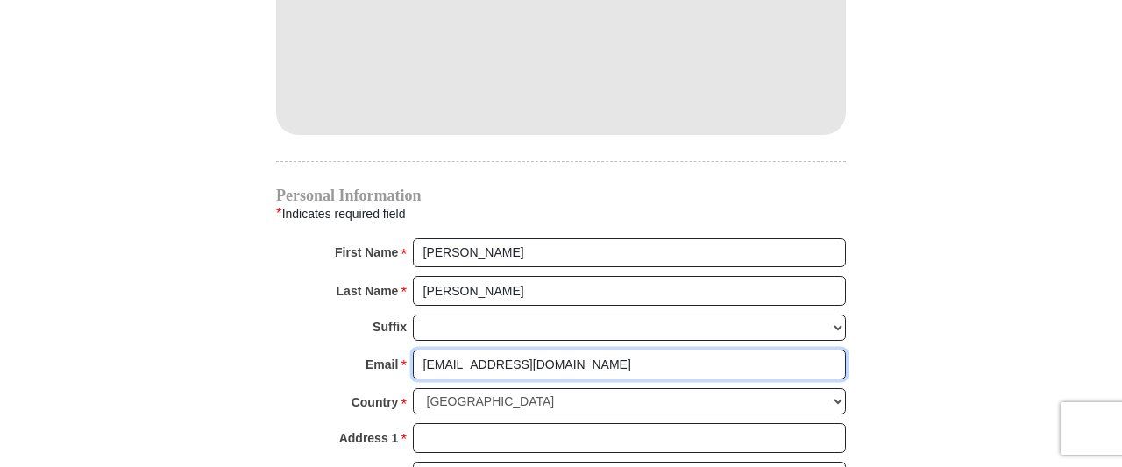
type input "ripleydm@gmail.com"
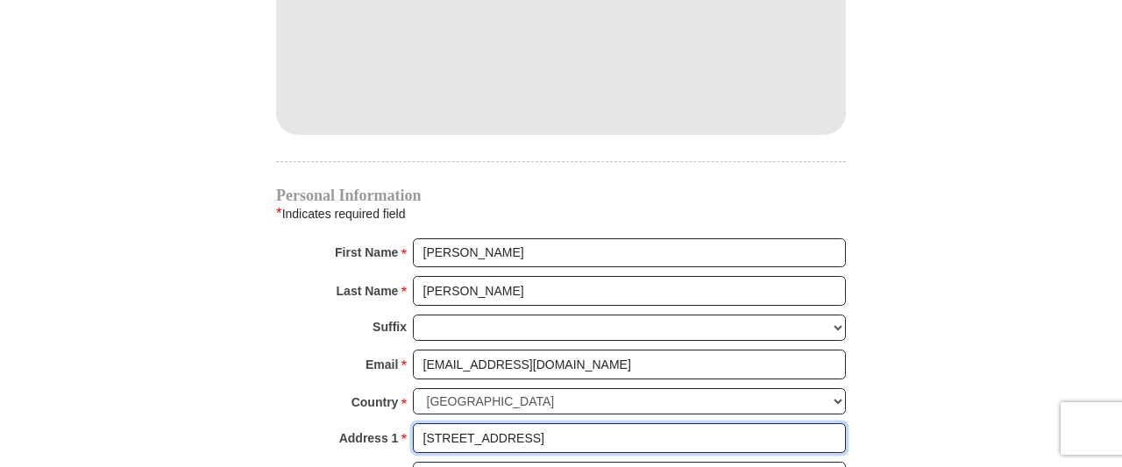
type input "1030 High Bridge Rd"
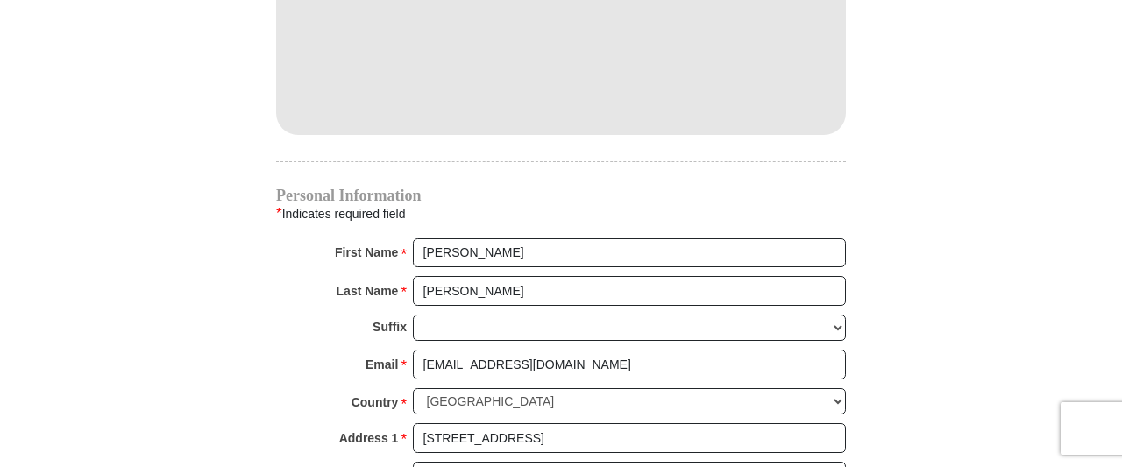
scroll to position [1933, 0]
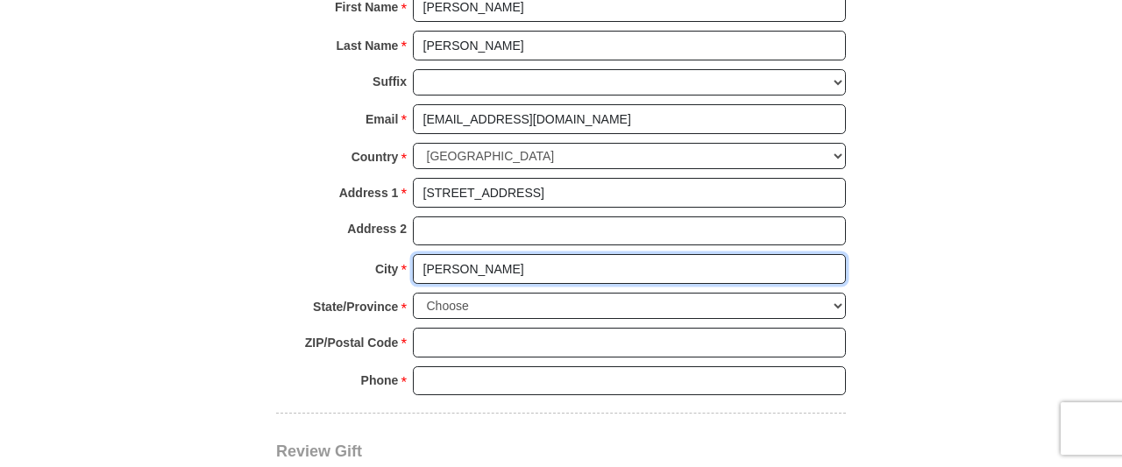
type input "Wilmore"
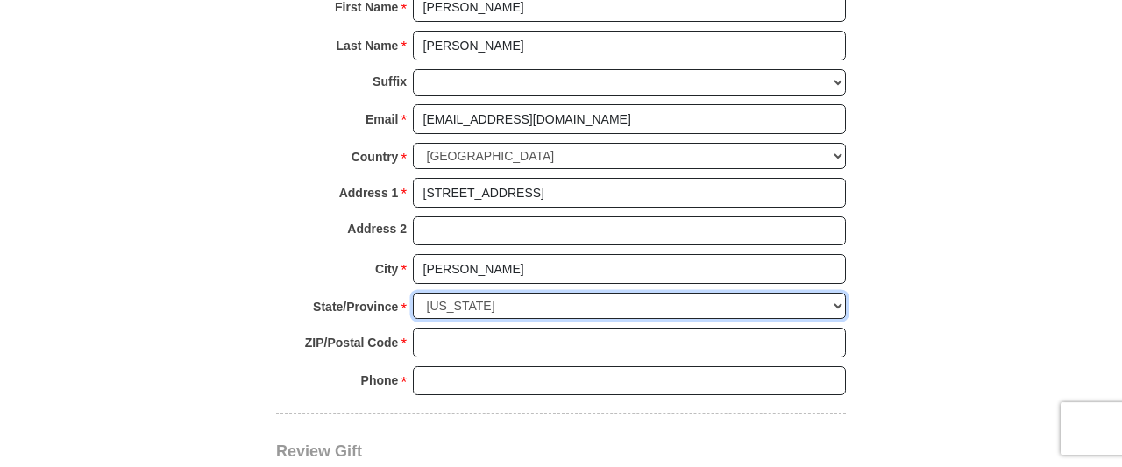
select select "KY"
type input "40390"
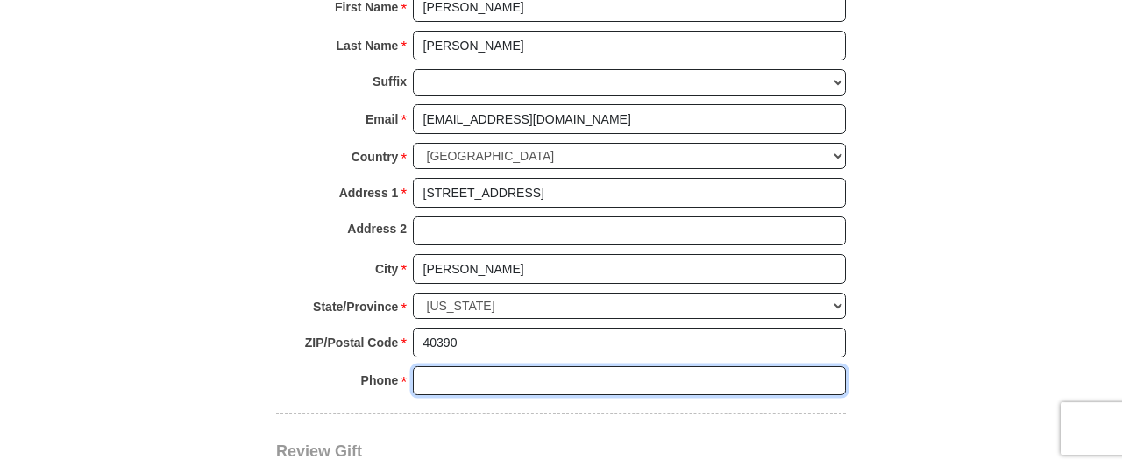
paste input "8598258442"
type input "8598258442"
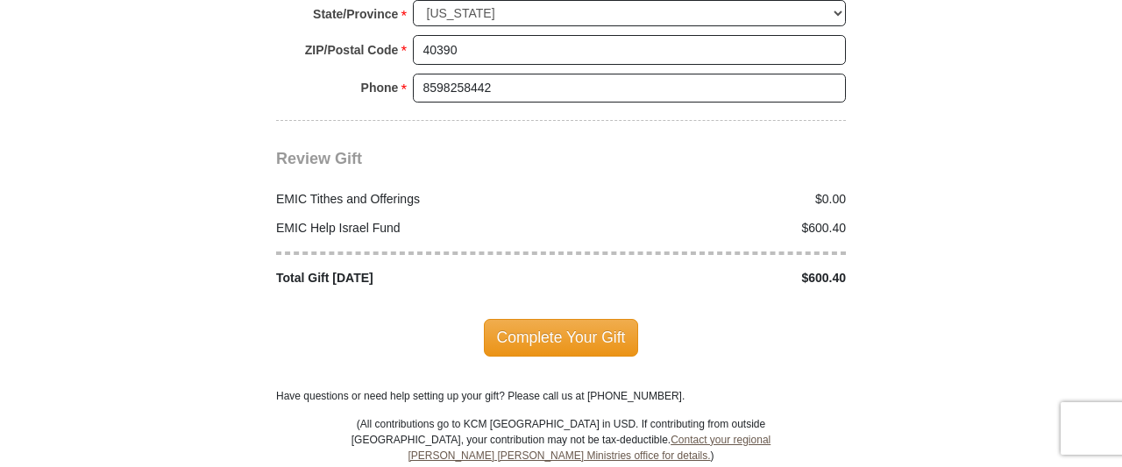
scroll to position [2221, 0]
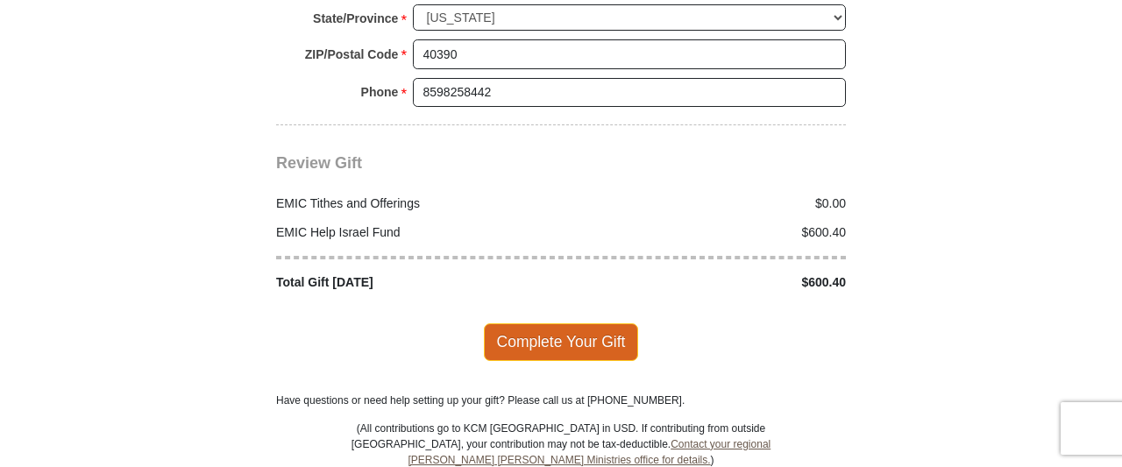
click at [524, 324] on span "Complete Your Gift" at bounding box center [561, 342] width 155 height 37
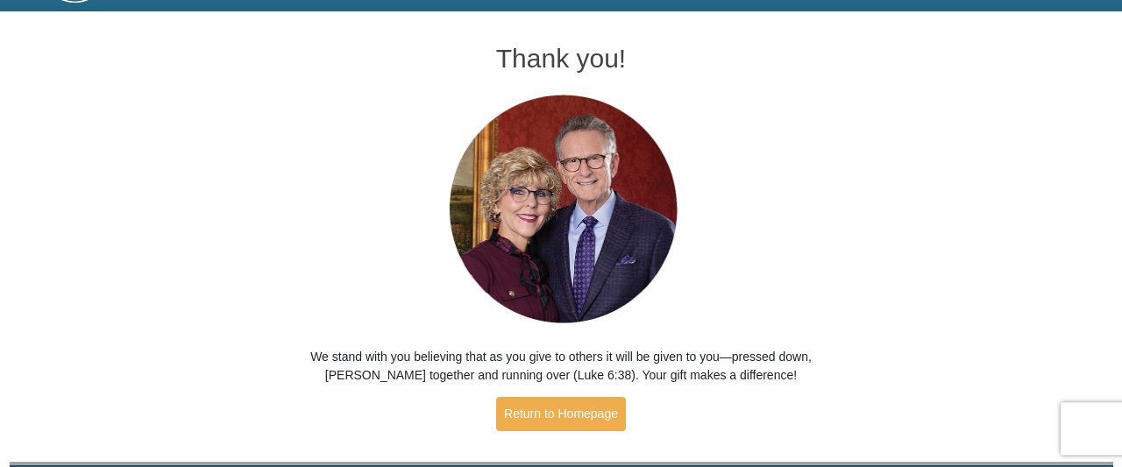
scroll to position [91, 0]
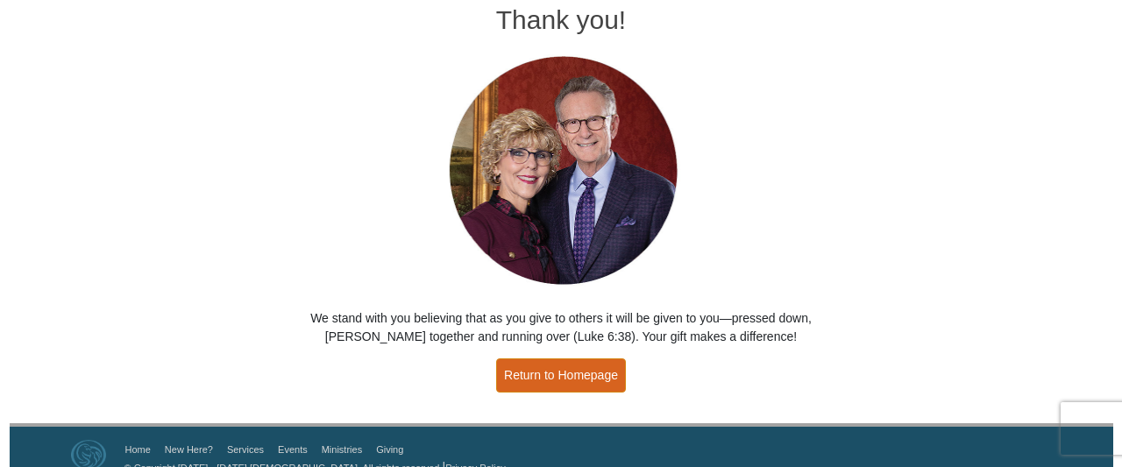
click at [603, 376] on link "Return to Homepage" at bounding box center [561, 376] width 130 height 34
